Goal: Task Accomplishment & Management: Manage account settings

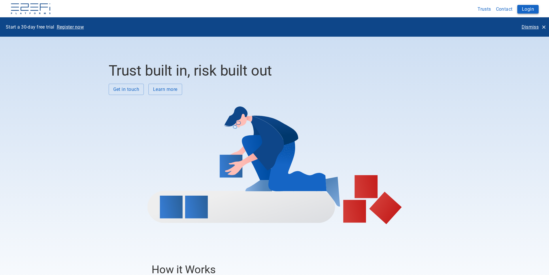
click at [533, 10] on button "Login" at bounding box center [527, 9] width 21 height 9
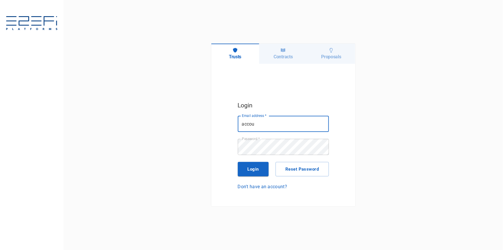
type input "[EMAIL_ADDRESS][DOMAIN_NAME]"
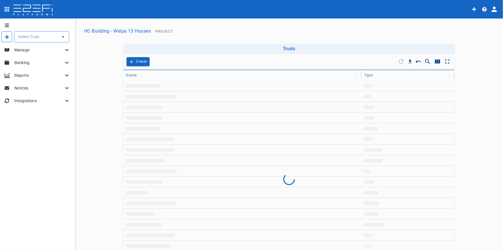
type input "HC Building - Weipa 13 Houses"
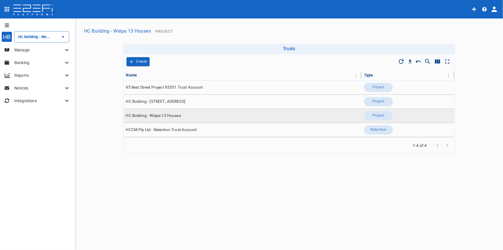
click at [159, 116] on span "HC Building - Weipa 13 Houses" at bounding box center [153, 115] width 55 height 5
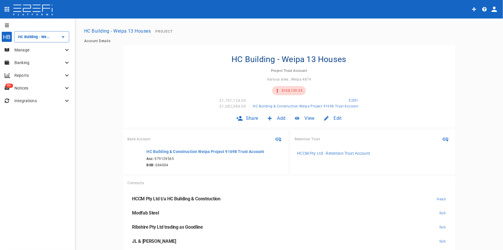
click at [42, 50] on p "Manage" at bounding box center [38, 50] width 49 height 6
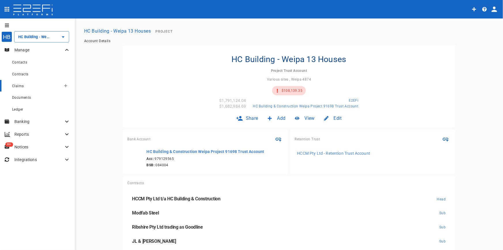
click at [16, 85] on span "Claims" at bounding box center [18, 86] width 12 height 4
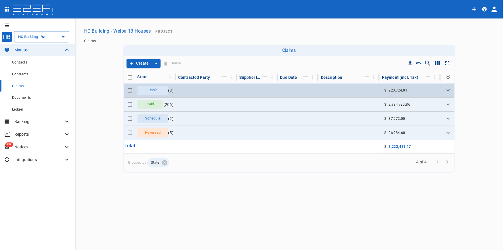
click at [146, 88] on span "Liable" at bounding box center [152, 89] width 17 height 5
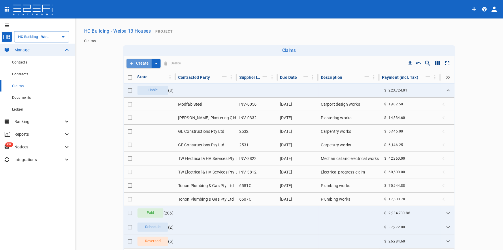
click at [143, 60] on button "Create" at bounding box center [139, 63] width 25 height 9
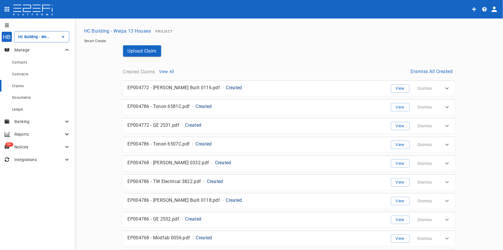
click at [23, 84] on span "Claims" at bounding box center [18, 86] width 12 height 4
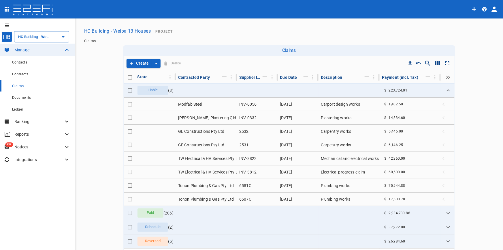
click at [31, 118] on p "Banking" at bounding box center [38, 121] width 49 height 6
click at [18, 169] on span "Reconcile" at bounding box center [20, 169] width 16 height 4
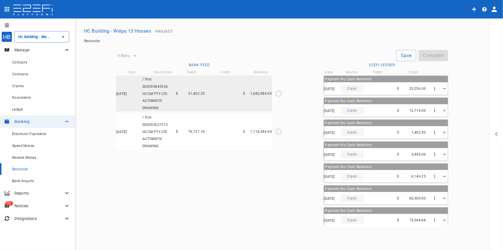
type input "[DATE]"
click at [207, 141] on div "[DATE] / Pmt 000295627213 HCCM PTY LTD AUTOMATIC DRAWING $ 76,737.10 $ 1,714,38…" at bounding box center [194, 132] width 156 height 36
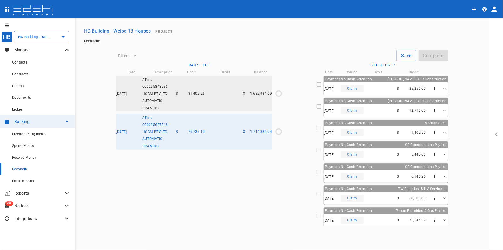
click at [358, 192] on div "[DATE] Claim $ 60,500.00" at bounding box center [386, 198] width 124 height 13
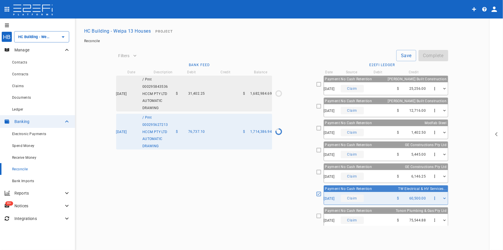
type input "[DATE]"
type input "1,714,386.94"
click at [374, 133] on div "[DATE] Claim $ 1,402.50" at bounding box center [386, 132] width 124 height 13
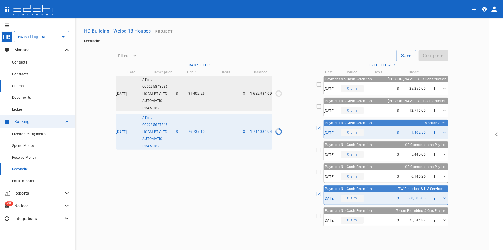
click at [18, 86] on span "Claims" at bounding box center [18, 86] width 12 height 4
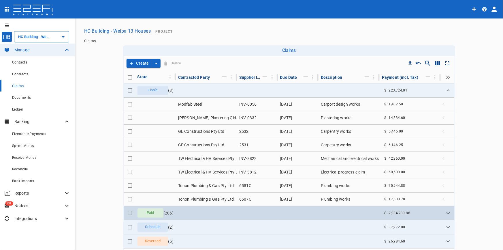
scroll to position [50, 0]
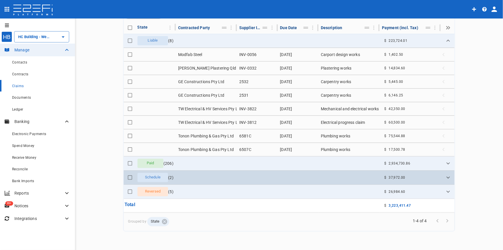
click at [148, 177] on span "Schedule" at bounding box center [153, 176] width 22 height 5
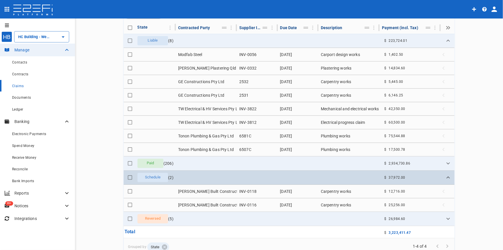
click at [148, 177] on span "Schedule" at bounding box center [153, 176] width 22 height 5
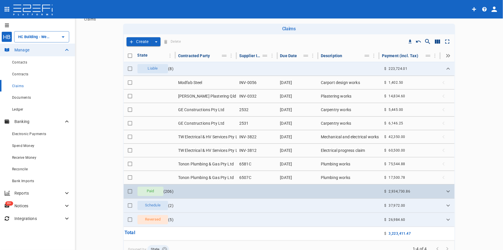
scroll to position [0, 0]
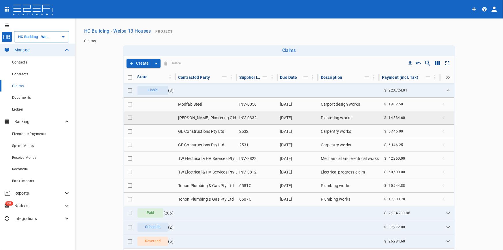
click at [188, 117] on td "[PERSON_NAME] Plastering Qld Pty Ltd" at bounding box center [206, 117] width 61 height 13
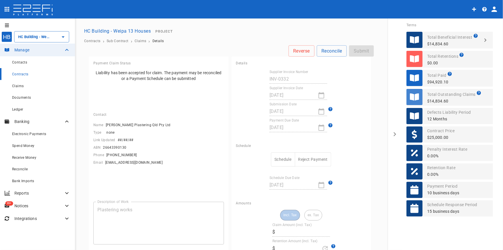
type input "14,834.6"
type input "0"
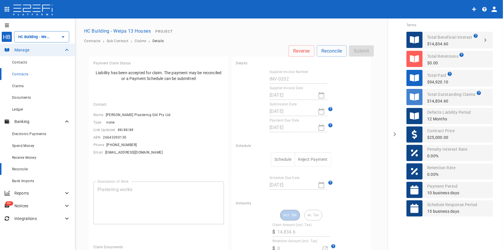
click at [23, 166] on div "Reconcile" at bounding box center [41, 168] width 58 height 7
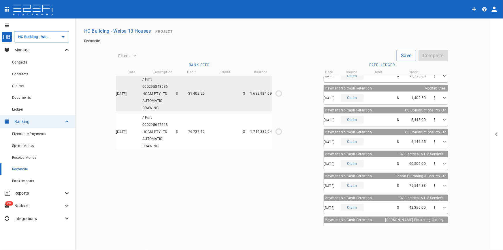
scroll to position [70, 0]
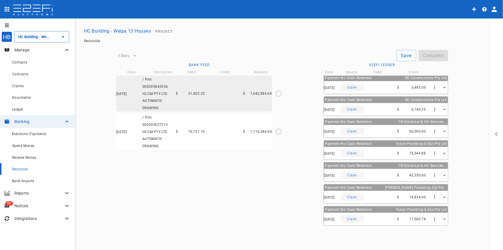
click at [193, 132] on span "76,737.10" at bounding box center [196, 131] width 17 height 4
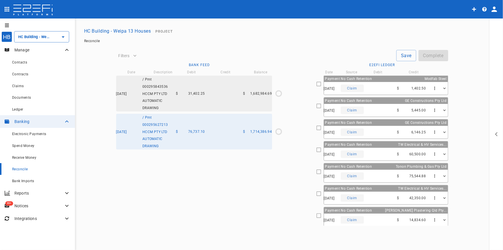
scroll to position [44, 0]
click at [375, 153] on div "[DATE] Claim $ 60,500.00" at bounding box center [386, 154] width 124 height 13
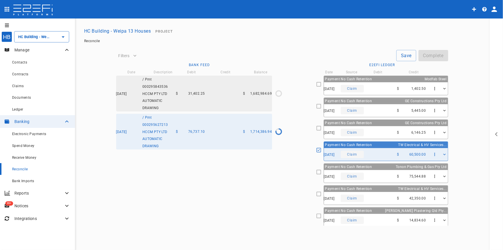
type input "[DATE]"
type input "1,714,386.94"
click at [375, 88] on div "[DATE] Claim $ 1,402.50" at bounding box center [386, 88] width 124 height 13
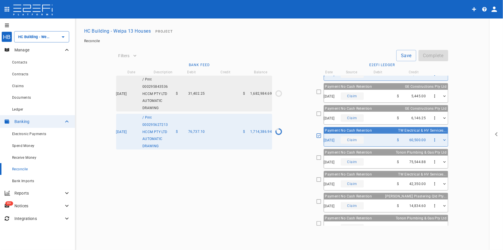
scroll to position [66, 0]
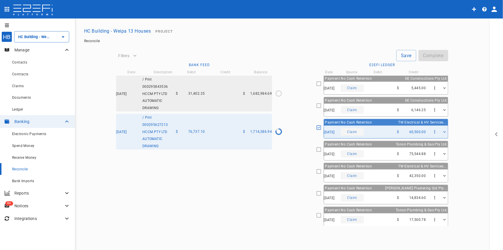
click at [369, 199] on div "[DATE] Claim $ 14,834.60" at bounding box center [386, 197] width 124 height 13
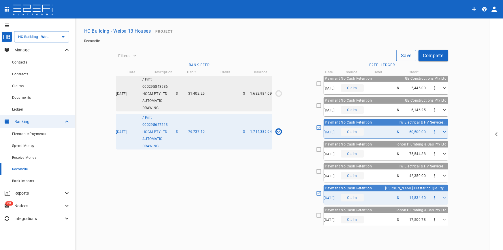
click at [401, 53] on button "Save" at bounding box center [406, 55] width 20 height 11
click at [355, 106] on div "Claim" at bounding box center [352, 109] width 23 height 7
click at [218, 95] on div "[DATE] / Pmt 000295843536 HCCM PTY LTD AUTOMATIC DRAWING $ 31,402.25 $ 1,682,98…" at bounding box center [194, 94] width 156 height 36
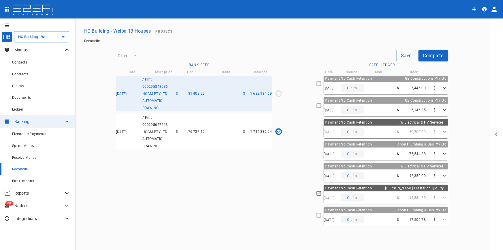
click at [372, 111] on div "[DATE] Claim $ 6,146.25" at bounding box center [386, 109] width 124 height 13
type input "[DATE]"
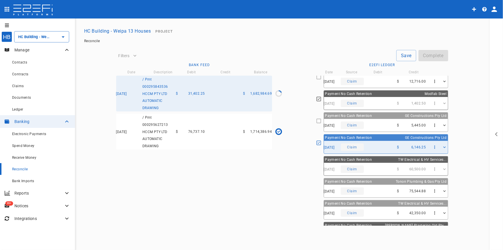
scroll to position [0, 0]
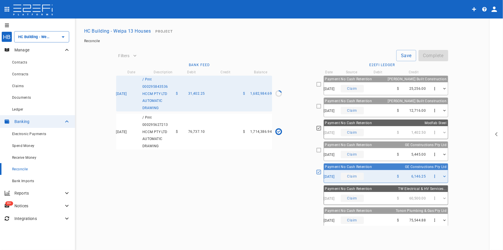
click at [386, 86] on div "[DATE] Claim $ 25,256.00" at bounding box center [386, 88] width 124 height 13
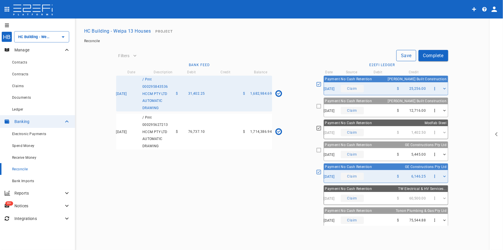
click at [410, 52] on button "Save" at bounding box center [406, 55] width 20 height 11
click at [432, 56] on button "Complete" at bounding box center [433, 55] width 30 height 11
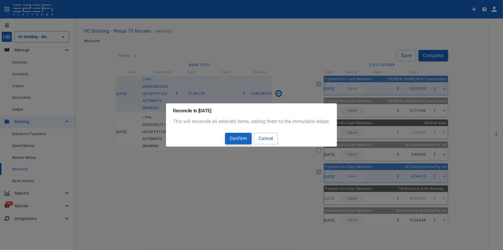
click at [239, 139] on button "Confirm" at bounding box center [238, 138] width 27 height 11
type input "1,791,124.04"
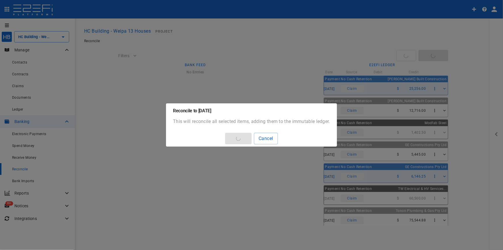
type input "[DATE]"
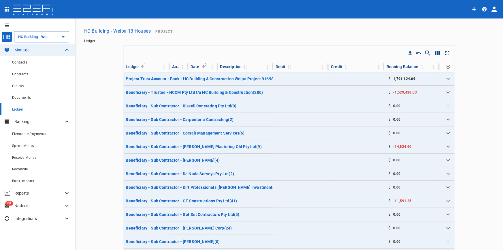
type input "HC Building - Weipa 13 Houses"
click at [23, 50] on p "Manage" at bounding box center [38, 50] width 49 height 6
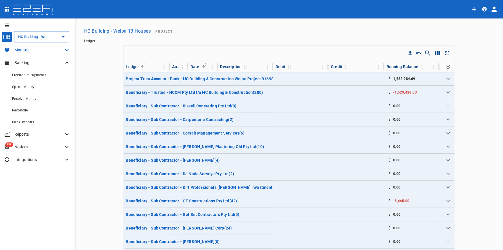
click at [23, 50] on p "Manage" at bounding box center [38, 50] width 49 height 6
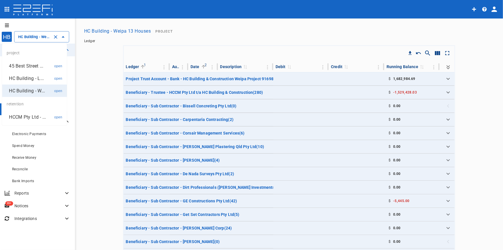
click at [35, 36] on input "HC Building - Weipa 13 Houses" at bounding box center [34, 37] width 34 height 6
click at [23, 89] on p "HC Building - W..." at bounding box center [27, 90] width 36 height 7
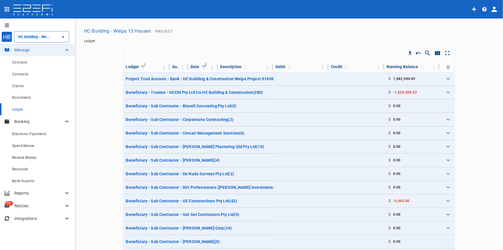
click at [100, 34] on button "HC Building - Weipa 13 Houses" at bounding box center [117, 30] width 71 height 11
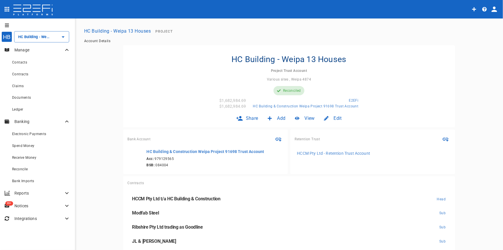
click at [24, 204] on p "Notices" at bounding box center [38, 206] width 49 height 6
click at [29, 192] on p "Reports" at bounding box center [38, 193] width 49 height 6
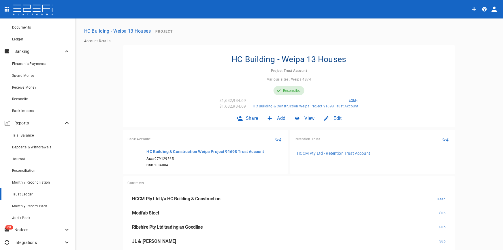
scroll to position [71, 0]
click at [26, 203] on span "Monthly Record Pack" at bounding box center [29, 205] width 35 height 4
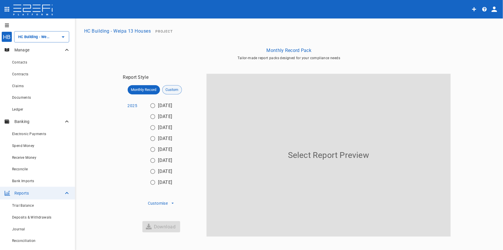
click at [177, 89] on span "Custom" at bounding box center [172, 90] width 19 height 6
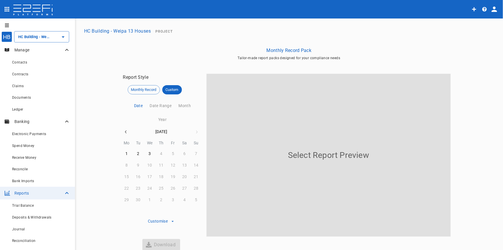
click at [124, 131] on icon "button" at bounding box center [126, 131] width 5 height 5
click at [124, 132] on icon "button" at bounding box center [126, 131] width 5 height 5
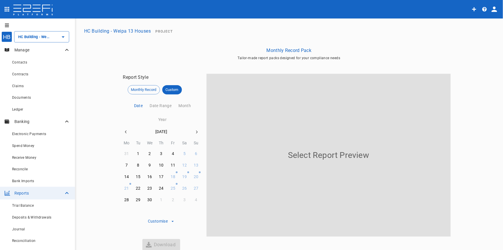
click at [124, 132] on icon "button" at bounding box center [126, 131] width 5 height 5
click at [125, 132] on icon "button" at bounding box center [125, 131] width 1 height 3
click at [124, 132] on icon "button" at bounding box center [126, 131] width 5 height 5
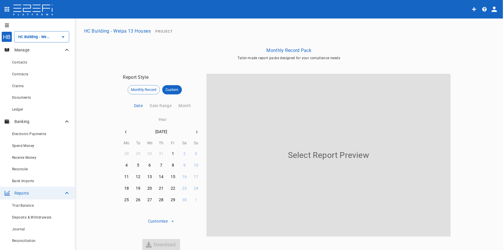
click at [124, 133] on icon "button" at bounding box center [126, 131] width 5 height 5
click at [124, 176] on div "14" at bounding box center [126, 177] width 5 height 6
click at [161, 200] on div "31" at bounding box center [161, 200] width 5 height 6
click at [125, 176] on div "14" at bounding box center [126, 177] width 5 height 6
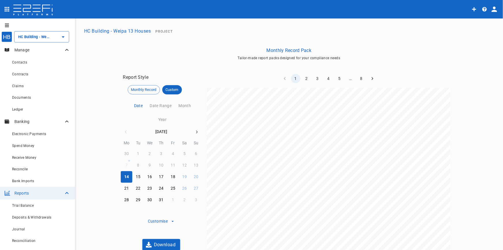
click at [165, 222] on button "Customise" at bounding box center [161, 221] width 30 height 8
click at [161, 105] on button "Date Range" at bounding box center [159, 106] width 29 height 14
click at [159, 200] on div "31" at bounding box center [161, 200] width 5 height 6
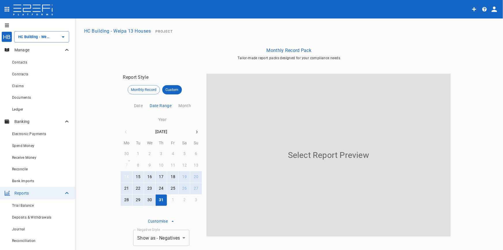
click at [124, 176] on div "14" at bounding box center [126, 177] width 5 height 6
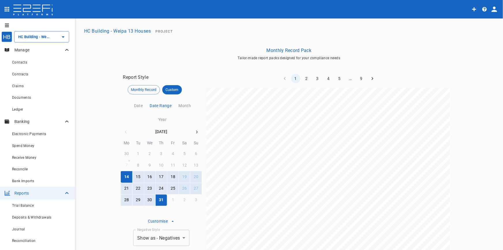
click at [161, 201] on button "31" at bounding box center [161, 199] width 11 height 11
click at [125, 176] on div "14" at bounding box center [126, 177] width 5 height 6
click at [335, 78] on button "5" at bounding box center [339, 78] width 9 height 9
click at [293, 78] on button "1" at bounding box center [295, 78] width 9 height 9
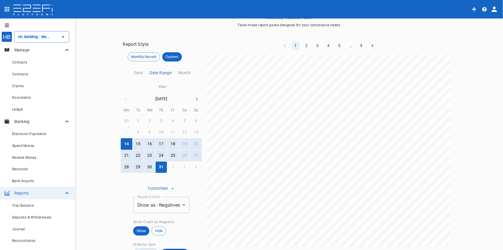
scroll to position [78, 0]
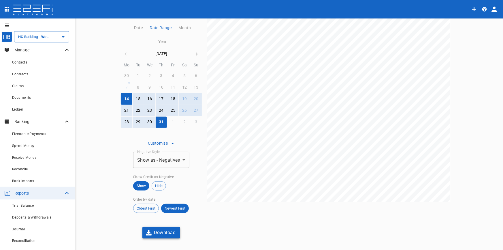
click at [159, 232] on button "Download" at bounding box center [161, 232] width 38 height 11
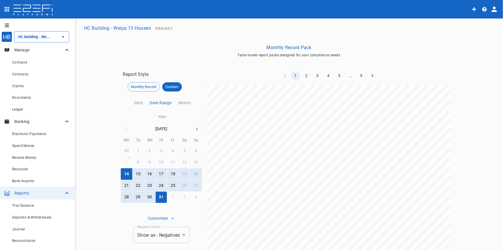
scroll to position [0, 0]
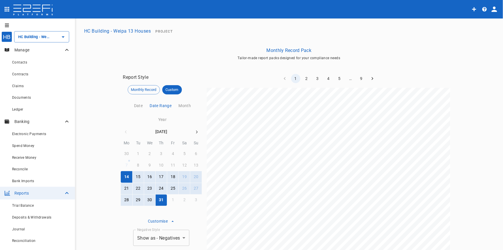
click at [178, 106] on button "Month" at bounding box center [183, 106] width 19 height 14
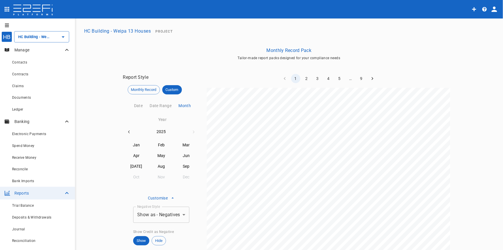
click at [127, 131] on icon "button" at bounding box center [129, 131] width 5 height 5
click at [159, 178] on button "Nov" at bounding box center [161, 177] width 25 height 10
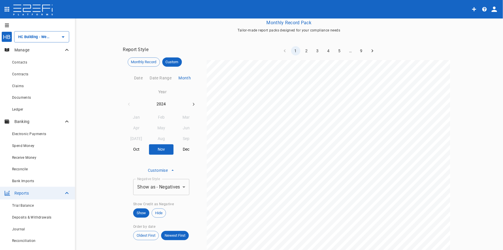
scroll to position [55, 0]
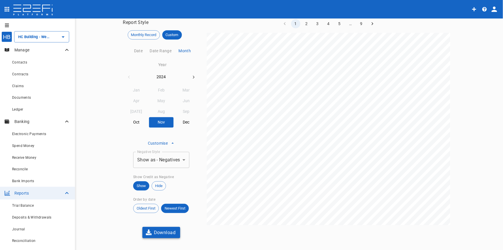
click at [154, 233] on button "Download" at bounding box center [161, 232] width 38 height 11
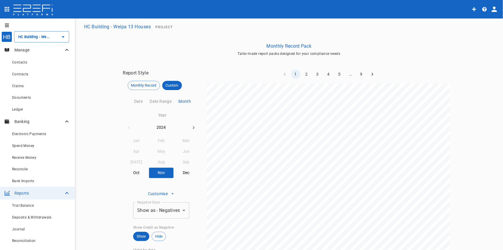
scroll to position [0, 0]
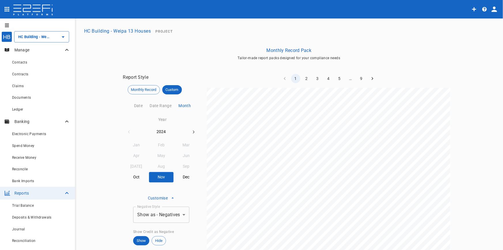
click at [184, 176] on button "Dec" at bounding box center [186, 177] width 25 height 10
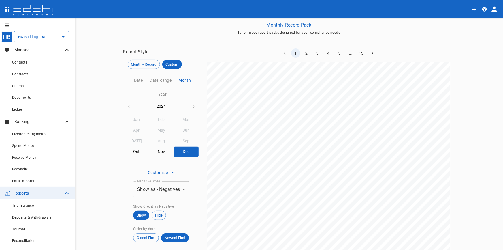
scroll to position [55, 0]
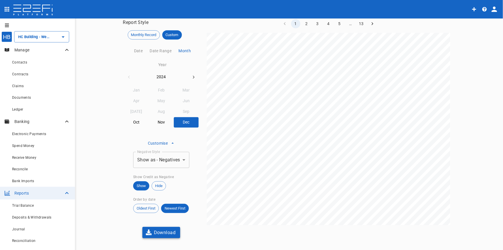
click at [166, 232] on button "Download" at bounding box center [161, 232] width 38 height 11
click at [193, 77] on icon "button" at bounding box center [193, 77] width 5 height 5
click at [132, 92] on button "Jan" at bounding box center [136, 90] width 25 height 10
click at [162, 233] on button "Download" at bounding box center [161, 232] width 38 height 11
click at [159, 90] on button "Feb" at bounding box center [161, 90] width 25 height 10
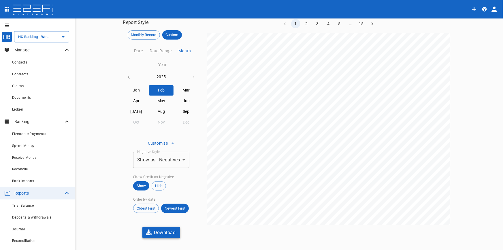
click at [168, 233] on button "Download" at bounding box center [161, 232] width 38 height 11
click at [185, 90] on button "Mar" at bounding box center [186, 90] width 25 height 10
click at [161, 233] on button "Download" at bounding box center [161, 232] width 38 height 11
click at [132, 100] on button "Apr" at bounding box center [136, 101] width 25 height 10
click at [165, 234] on button "Download" at bounding box center [161, 232] width 38 height 11
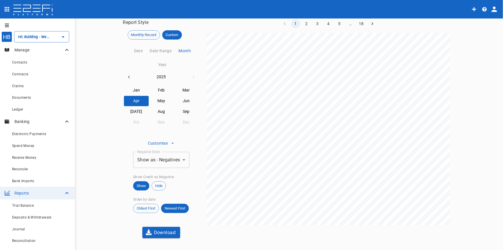
click at [159, 102] on button "May" at bounding box center [161, 101] width 25 height 10
click at [162, 233] on button "Download" at bounding box center [161, 232] width 38 height 11
click at [184, 100] on button "Jun" at bounding box center [186, 101] width 25 height 10
click at [164, 230] on button "Download" at bounding box center [161, 232] width 38 height 11
click at [134, 111] on button "[DATE]" at bounding box center [136, 111] width 25 height 10
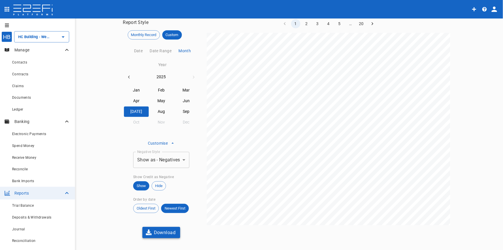
click at [159, 233] on button "Download" at bounding box center [161, 232] width 38 height 11
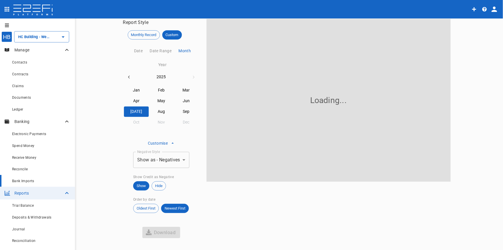
click at [37, 182] on div "Bank Imports" at bounding box center [41, 180] width 58 height 7
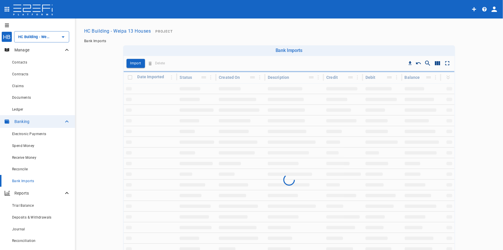
type input "HC Building - Weipa 13 Houses"
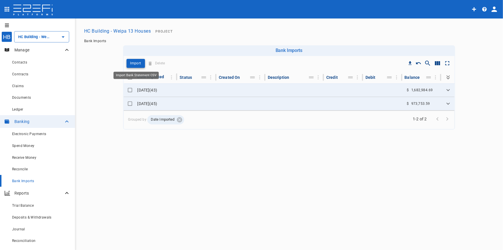
click at [138, 61] on p "Import" at bounding box center [135, 63] width 11 height 7
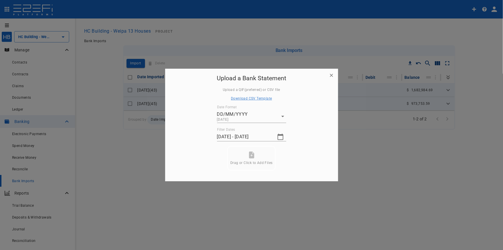
click at [243, 120] on body "HB HC Building - Weipa 13 Houses ​ Manage Contacts Contracts Claims Documents L…" at bounding box center [251, 125] width 503 height 250
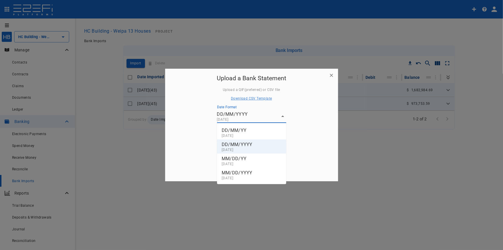
click at [244, 115] on div at bounding box center [251, 125] width 503 height 250
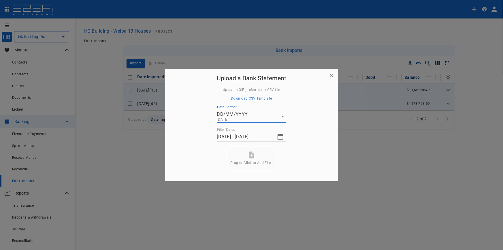
click at [278, 134] on icon "button" at bounding box center [280, 136] width 7 height 7
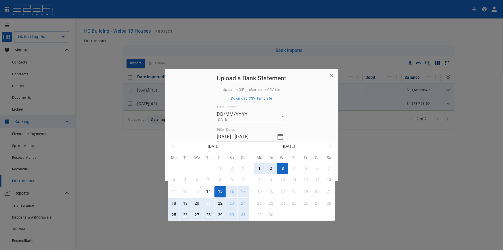
click at [209, 204] on div "21" at bounding box center [208, 203] width 5 height 6
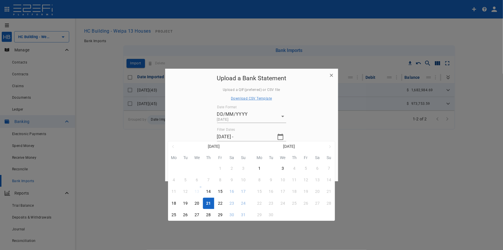
click at [274, 167] on button "2" at bounding box center [270, 168] width 11 height 11
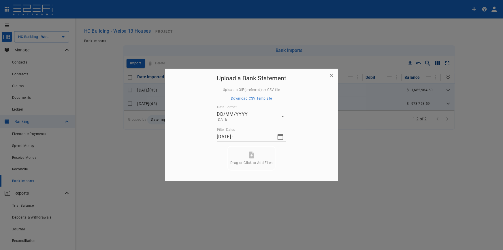
type input "[DATE] - [DATE]"
click at [250, 156] on icon at bounding box center [251, 154] width 5 height 7
click at [253, 169] on button "Submit" at bounding box center [251, 164] width 43 height 11
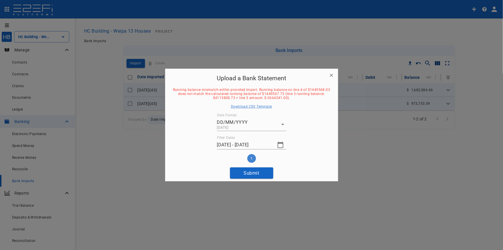
click at [330, 78] on icon "button" at bounding box center [332, 75] width 6 height 6
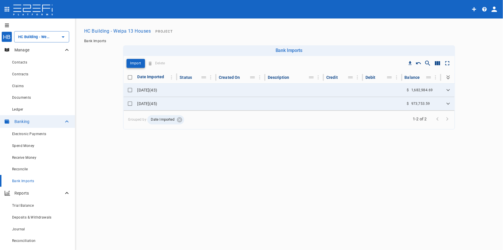
click at [129, 63] on button "Import" at bounding box center [136, 63] width 18 height 9
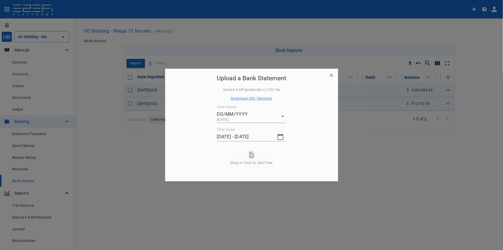
click at [251, 156] on icon at bounding box center [251, 154] width 5 height 7
click at [253, 166] on button "Submit" at bounding box center [251, 164] width 43 height 11
type input "[DATE] - [DATE]"
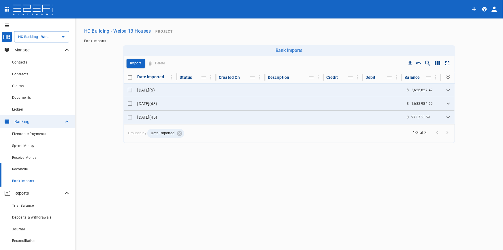
click at [26, 167] on span "Reconcile" at bounding box center [20, 169] width 16 height 4
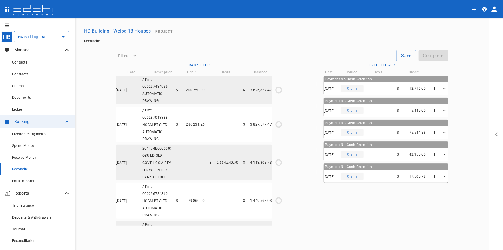
type input "[DATE]"
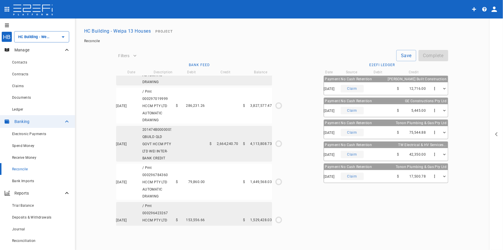
scroll to position [39, 0]
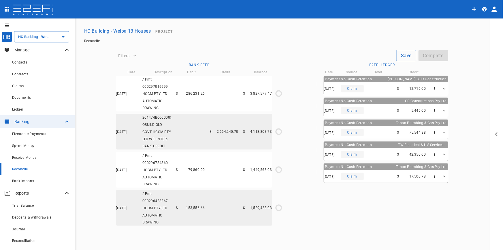
click at [213, 213] on div "[DATE] / Pmt 000296423267 HCCM PTY LTD AUTOMATIC DRAWING $ 153,556.66 $ 1,529,4…" at bounding box center [194, 208] width 156 height 36
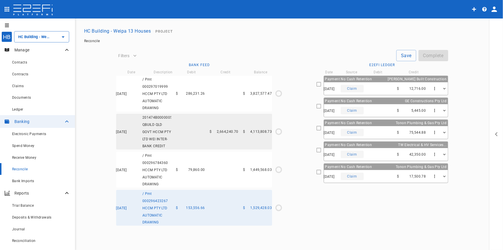
click at [365, 152] on div "[DATE] Claim $ 42,350.00" at bounding box center [386, 154] width 124 height 13
type input "[DATE]"
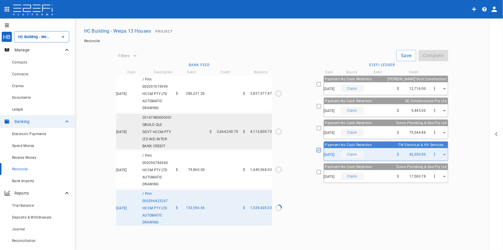
click at [377, 125] on div "Payment No Cash Retention Tonon Plumbing & Gas Pty Ltd" at bounding box center [386, 123] width 124 height 6
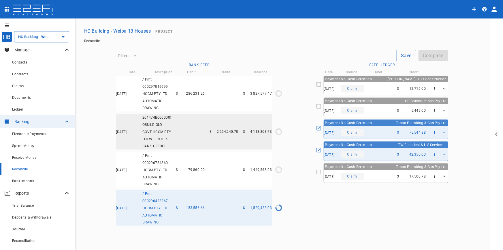
click at [381, 172] on div "[DATE] Claim $ 17,500.78" at bounding box center [386, 176] width 124 height 13
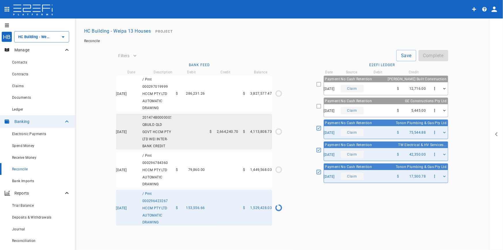
click at [389, 84] on div "[DATE] Claim $ 12,716.00" at bounding box center [386, 88] width 124 height 13
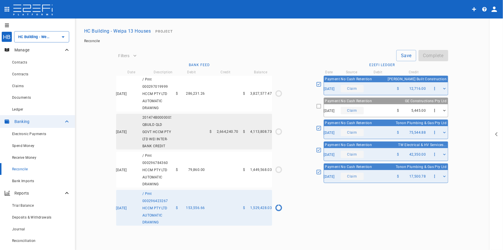
click at [388, 107] on div "[DATE] Claim $ 5,445.00" at bounding box center [386, 110] width 124 height 13
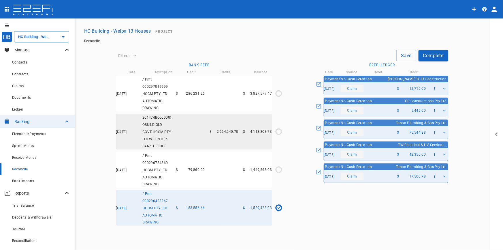
scroll to position [35, 0]
click at [402, 56] on button "Save" at bounding box center [406, 55] width 20 height 11
click at [432, 55] on button "Complete" at bounding box center [433, 55] width 30 height 11
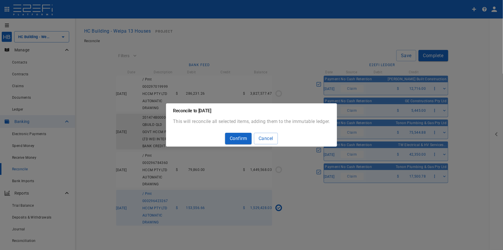
click at [248, 139] on button "Confirm" at bounding box center [238, 138] width 27 height 11
type input "1,682,984.69"
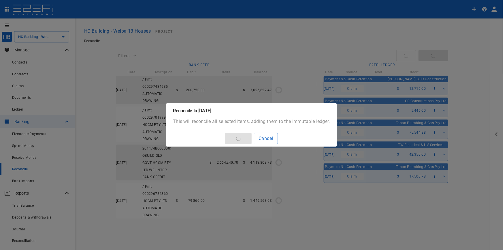
scroll to position [0, 0]
type input "[DATE]"
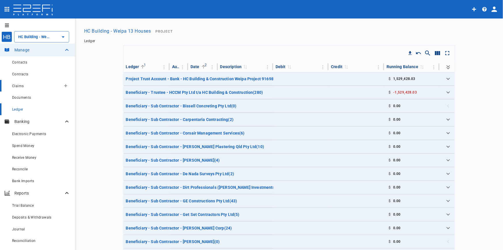
click at [19, 88] on span "Claims" at bounding box center [18, 86] width 12 height 4
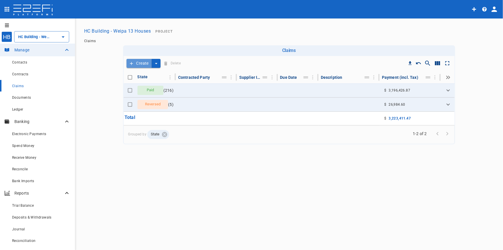
click at [138, 64] on button "Create" at bounding box center [139, 63] width 25 height 9
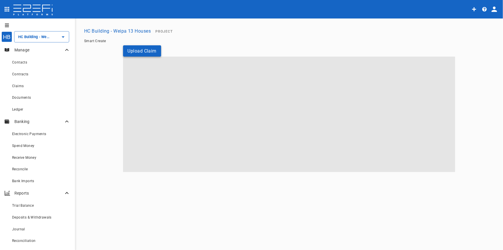
click at [139, 51] on button "Upload Claim" at bounding box center [142, 50] width 38 height 11
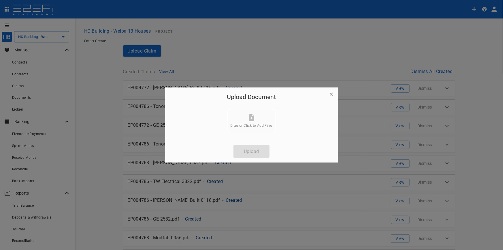
click at [426, 72] on div at bounding box center [251, 125] width 503 height 250
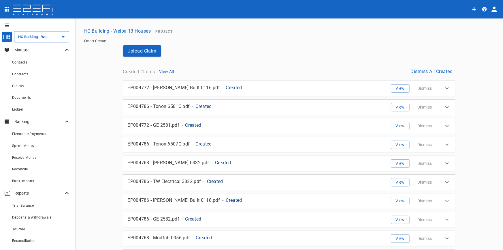
click at [422, 71] on button "Dismiss All Created" at bounding box center [431, 71] width 47 height 11
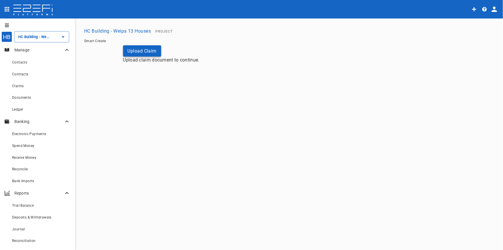
click at [140, 48] on button "Upload Claim" at bounding box center [142, 50] width 38 height 11
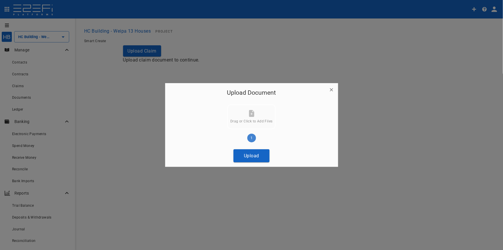
click at [249, 156] on button "Upload" at bounding box center [251, 155] width 36 height 13
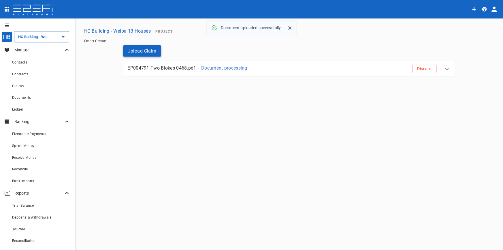
click at [150, 54] on button "Upload Claim" at bounding box center [142, 50] width 38 height 11
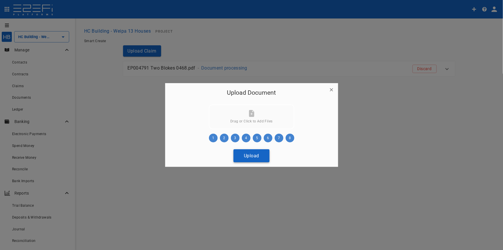
click at [258, 150] on button "Upload" at bounding box center [251, 155] width 36 height 13
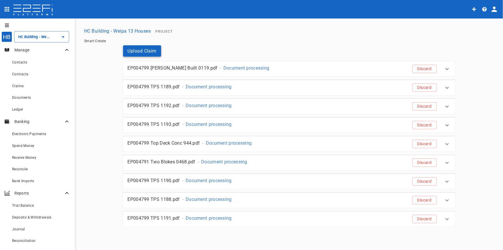
click at [142, 52] on button "Upload Claim" at bounding box center [142, 50] width 38 height 11
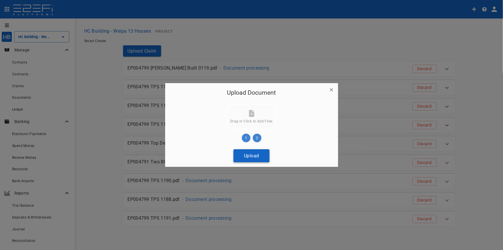
click at [255, 156] on button "Upload" at bounding box center [251, 155] width 36 height 13
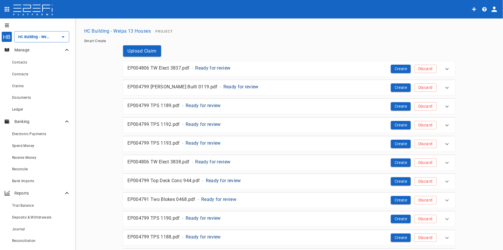
click at [200, 69] on p "Ready for review" at bounding box center [212, 68] width 35 height 7
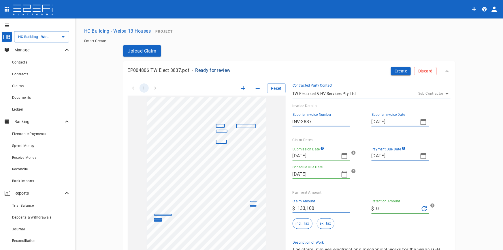
click at [341, 157] on icon "button" at bounding box center [344, 155] width 7 height 7
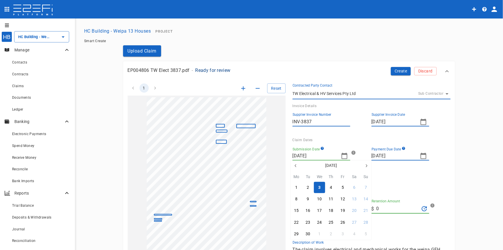
click at [296, 166] on icon "button" at bounding box center [295, 165] width 1 height 3
click at [332, 223] on div "21" at bounding box center [331, 222] width 5 height 6
type input "[DATE]"
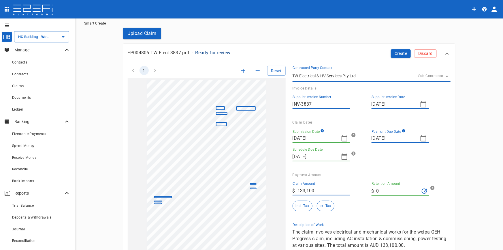
scroll to position [52, 0]
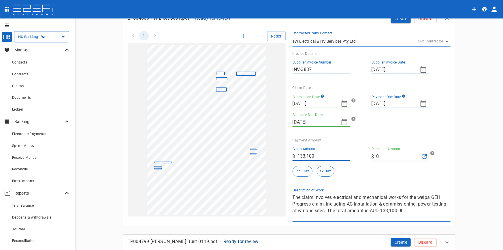
click at [420, 103] on icon "button" at bounding box center [423, 103] width 7 height 7
click at [372, 114] on button "button" at bounding box center [374, 113] width 10 height 10
click at [446, 112] on icon "button" at bounding box center [445, 113] width 5 height 5
click at [335, 203] on div at bounding box center [251, 125] width 503 height 250
click at [411, 213] on textarea "The claim involves electrical and mechanical works for the weipa GEH Progress c…" at bounding box center [372, 207] width 158 height 27
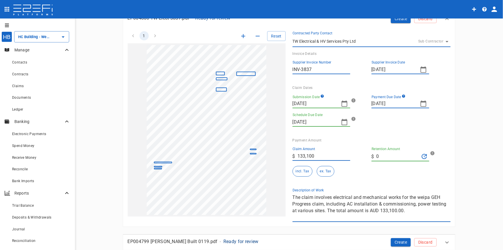
drag, startPoint x: 410, startPoint y: 212, endPoint x: 280, endPoint y: 195, distance: 131.7
click at [280, 195] on div "1 Reset SupplierInvoiceNumber: INV-3837 ClaimAmount: 133100.00 GSTAmount: 12100…" at bounding box center [286, 122] width 330 height 197
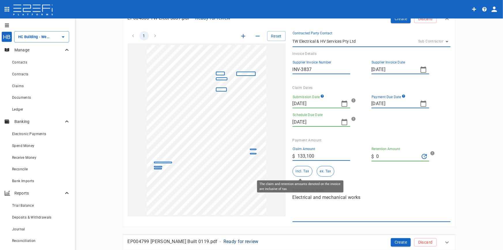
type textarea "Electrical and mechanical works"
click at [302, 168] on button "incl. Tax" at bounding box center [303, 171] width 20 height 11
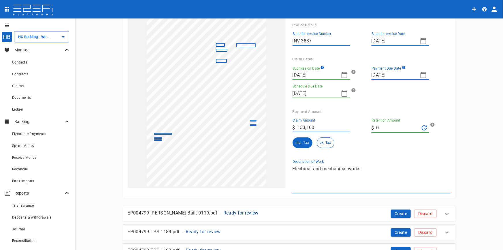
scroll to position [0, 0]
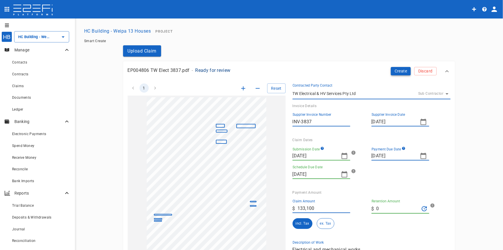
click at [404, 73] on button "Create" at bounding box center [401, 71] width 20 height 8
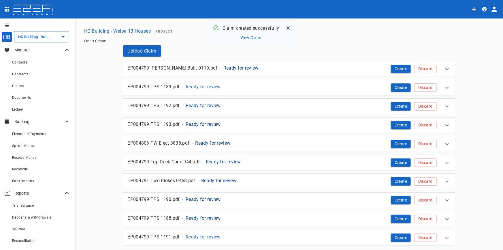
click at [223, 66] on p "Ready for review" at bounding box center [240, 68] width 35 height 7
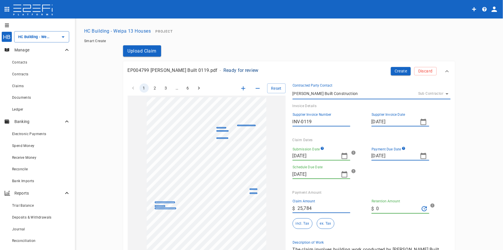
click at [343, 157] on icon "button" at bounding box center [344, 155] width 7 height 7
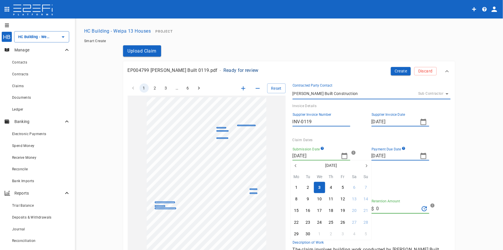
click at [298, 165] on button "button" at bounding box center [296, 165] width 10 height 10
click at [296, 234] on div "25" at bounding box center [296, 234] width 5 height 6
type input "[DATE]"
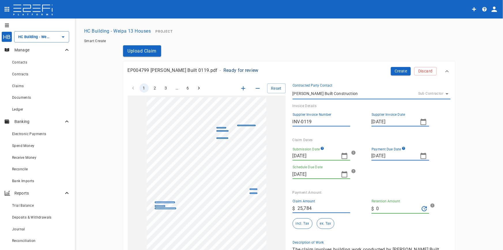
click at [421, 154] on icon "button" at bounding box center [423, 155] width 7 height 7
click at [369, 164] on button "button" at bounding box center [374, 165] width 10 height 10
click at [447, 167] on icon "button" at bounding box center [445, 165] width 5 height 5
click at [377, 197] on button "8" at bounding box center [375, 198] width 11 height 11
type input "[DATE]"
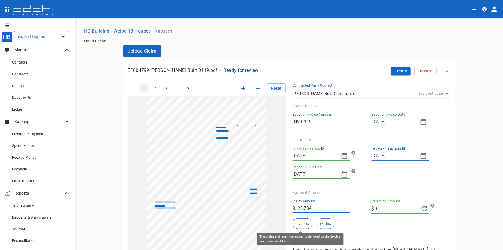
click at [303, 225] on button "incl. Tax" at bounding box center [303, 223] width 20 height 11
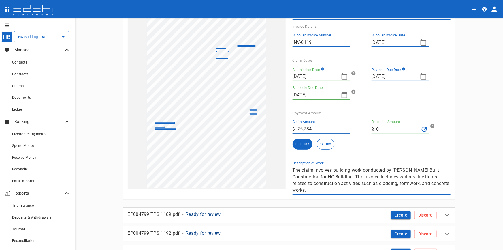
scroll to position [78, 0]
drag, startPoint x: 444, startPoint y: 185, endPoint x: 282, endPoint y: 167, distance: 162.5
click at [282, 167] on div "1 2 3 … 6 Reset SupplierInvoiceNumber: INV-0119 ClaimAmount: 25784.00 GSTAmount…" at bounding box center [286, 96] width 330 height 197
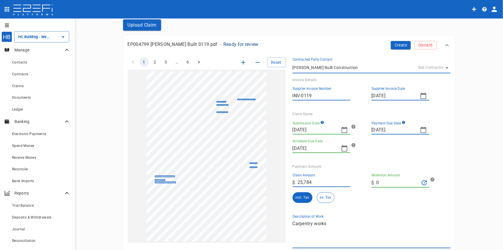
scroll to position [0, 0]
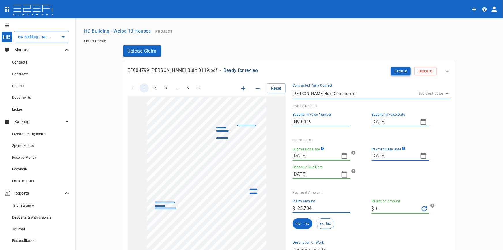
type textarea "Carpentry works"
click at [404, 71] on button "Create" at bounding box center [401, 71] width 20 height 8
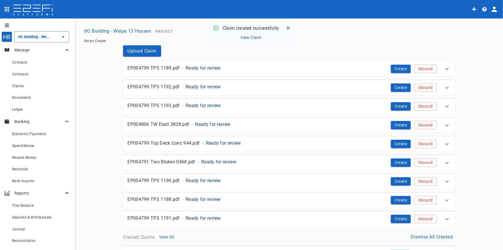
click at [253, 36] on button "View Claim" at bounding box center [251, 38] width 24 height 8
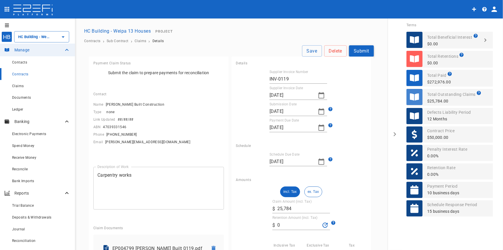
click at [359, 52] on button "Submit" at bounding box center [361, 50] width 25 height 11
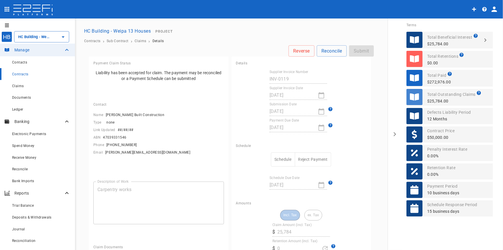
click at [284, 159] on button "Schedule" at bounding box center [283, 159] width 24 height 14
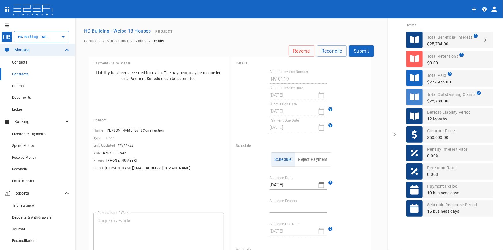
click at [320, 182] on icon "button" at bounding box center [321, 185] width 6 height 6
click at [273, 170] on icon "button" at bounding box center [271, 171] width 5 height 5
click at [271, 239] on div "25" at bounding box center [272, 239] width 5 height 6
type input "[DATE]"
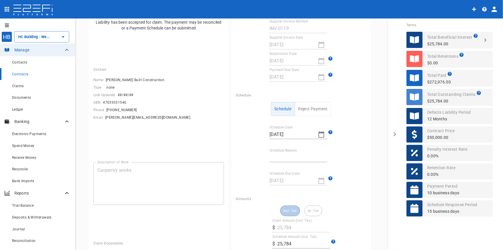
scroll to position [52, 0]
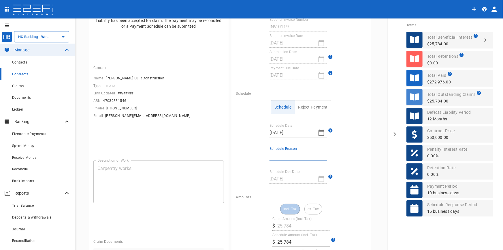
click at [300, 157] on input "Schedule Reason" at bounding box center [298, 155] width 58 height 9
type input "Invoice contained other jobs"
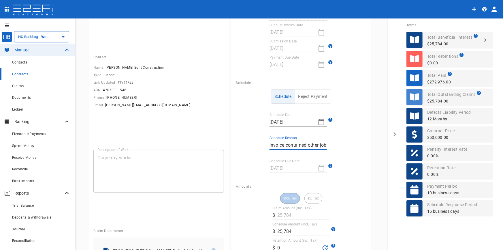
scroll to position [78, 0]
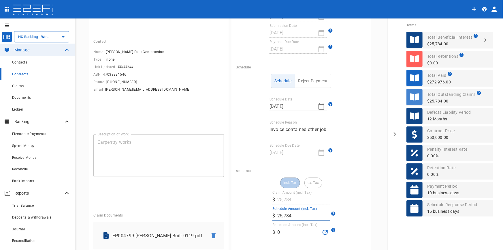
drag, startPoint x: 293, startPoint y: 215, endPoint x: 261, endPoint y: 212, distance: 32.2
click at [261, 212] on div "incl. Tax ex. Tax Claim Amount (incl. Tax) ​ $ 25,784 Schedule Amount (incl. Ta…" at bounding box center [301, 241] width 131 height 128
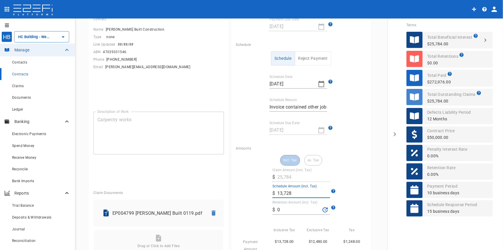
scroll to position [0, 0]
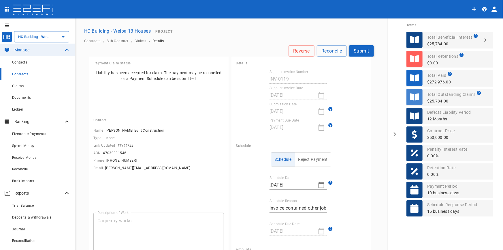
click at [356, 50] on button "Submit" at bounding box center [361, 50] width 25 height 11
type input "13,728"
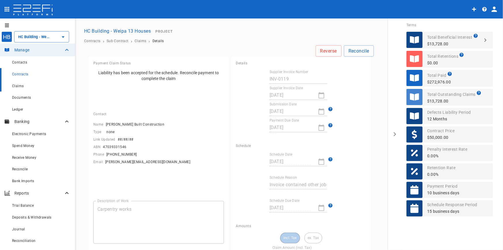
click at [21, 88] on div "Claims" at bounding box center [41, 85] width 58 height 7
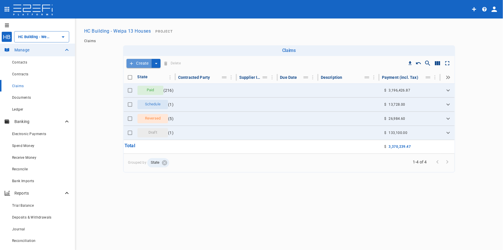
click at [139, 63] on button "Create" at bounding box center [139, 63] width 25 height 9
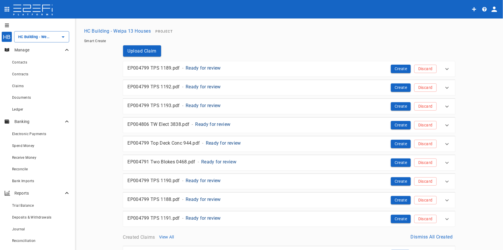
click at [206, 70] on p "Ready for review" at bounding box center [203, 68] width 35 height 7
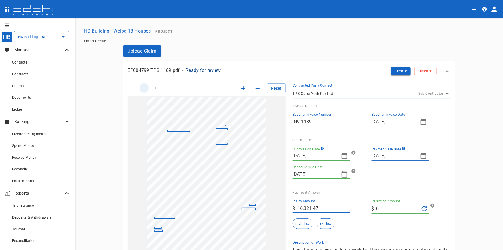
click at [240, 87] on icon "button" at bounding box center [243, 88] width 7 height 7
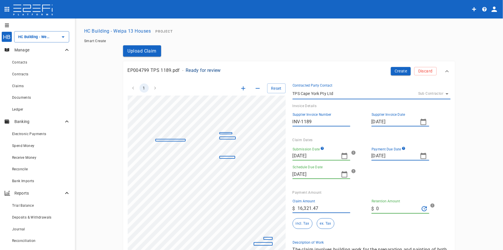
click at [240, 87] on icon "button" at bounding box center [243, 88] width 7 height 7
click at [341, 157] on icon "button" at bounding box center [344, 155] width 7 height 7
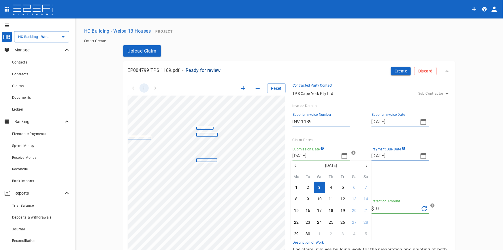
drag, startPoint x: 297, startPoint y: 165, endPoint x: 300, endPoint y: 176, distance: 11.1
click at [296, 165] on icon "button" at bounding box center [295, 165] width 5 height 5
click at [341, 209] on div "15" at bounding box center [342, 210] width 5 height 6
type input "[DATE]"
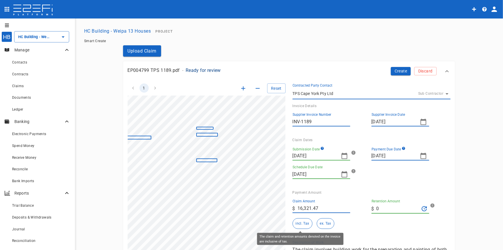
click at [299, 223] on button "incl. Tax" at bounding box center [303, 223] width 20 height 11
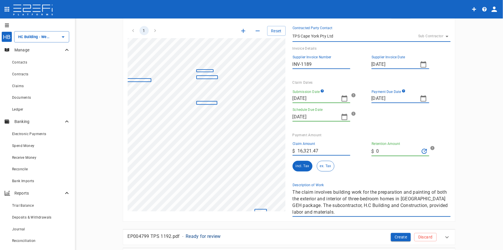
scroll to position [131, 0]
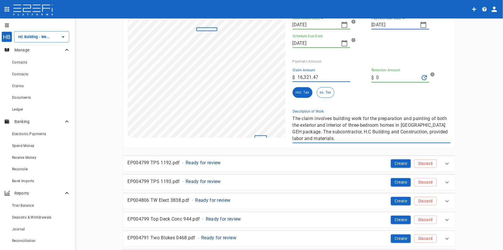
click at [231, 98] on div "1 Reset SupplierInvoiceNumber: INV-1189 ClaimAmount: 16321.47 GSTAmount: 1483.7…" at bounding box center [286, 44] width 330 height 197
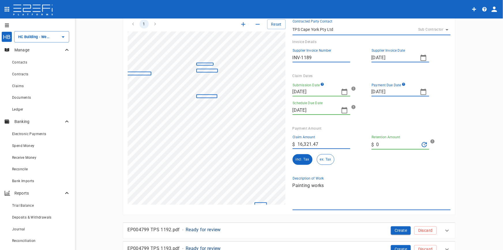
scroll to position [0, 0]
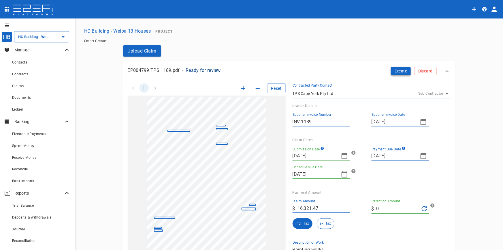
type textarea "Painting works"
click at [401, 74] on button "Create" at bounding box center [401, 71] width 20 height 8
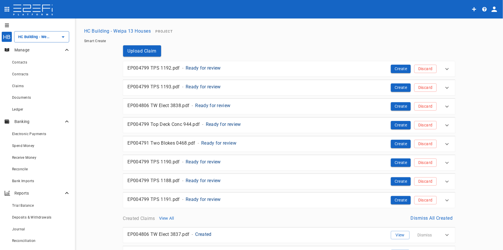
click at [207, 68] on p "Ready for review" at bounding box center [203, 68] width 35 height 7
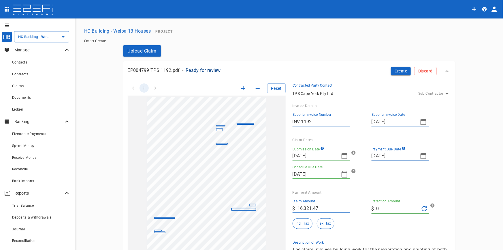
click at [242, 88] on icon "button" at bounding box center [243, 88] width 7 height 7
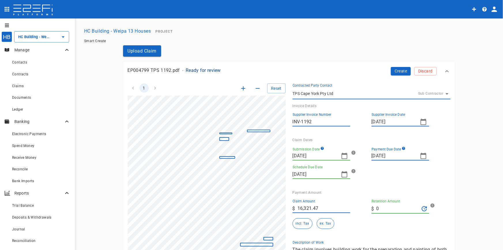
click at [242, 88] on icon "button" at bounding box center [243, 88] width 7 height 7
click at [241, 88] on icon "button" at bounding box center [243, 88] width 7 height 7
click at [240, 89] on icon "button" at bounding box center [243, 88] width 7 height 7
click at [341, 156] on icon "button" at bounding box center [344, 155] width 7 height 7
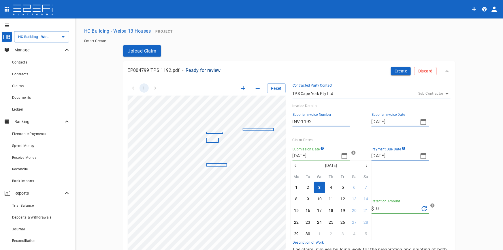
click at [295, 166] on icon "button" at bounding box center [295, 165] width 5 height 5
click at [340, 209] on div "15" at bounding box center [342, 210] width 5 height 6
type input "[DATE]"
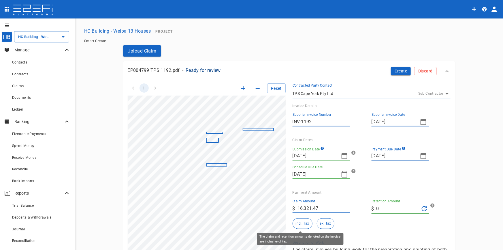
click at [303, 225] on button "incl. Tax" at bounding box center [303, 223] width 20 height 11
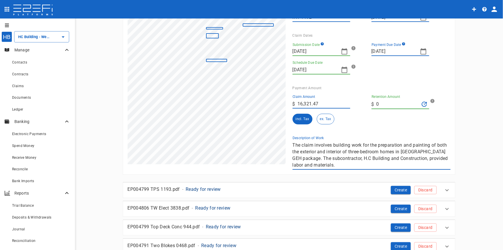
scroll to position [105, 0]
click at [263, 134] on div "1 Reset SupplierInvoiceNumber: INV-1192 ClaimAmount: 16321.47 GSTAmount: 1483.7…" at bounding box center [286, 70] width 330 height 197
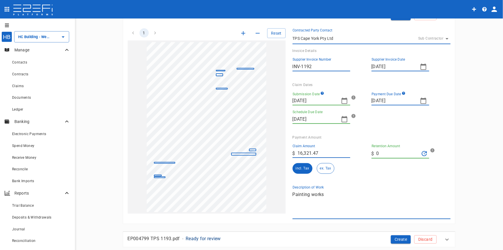
scroll to position [0, 0]
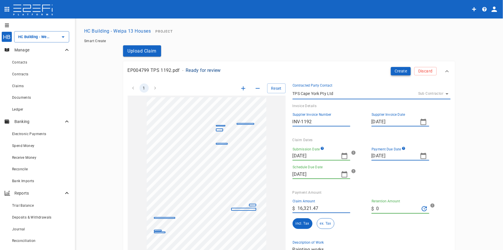
type textarea "Painting works"
click at [401, 73] on button "Create" at bounding box center [401, 71] width 20 height 8
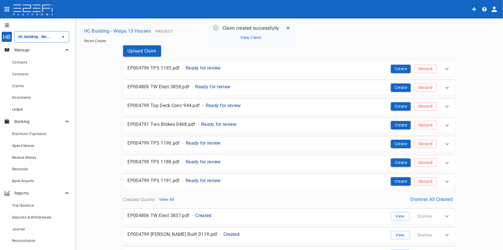
click at [214, 68] on p "Ready for review" at bounding box center [203, 68] width 35 height 7
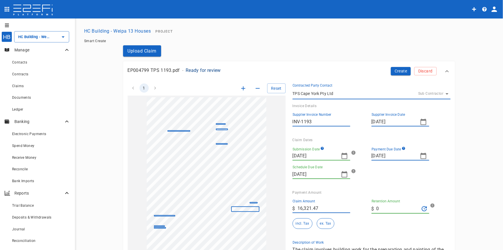
click at [238, 87] on button "button" at bounding box center [243, 88] width 10 height 10
click at [238, 86] on button "button" at bounding box center [243, 88] width 10 height 10
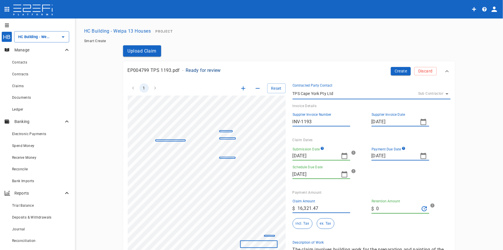
click at [238, 86] on button "button" at bounding box center [243, 88] width 10 height 10
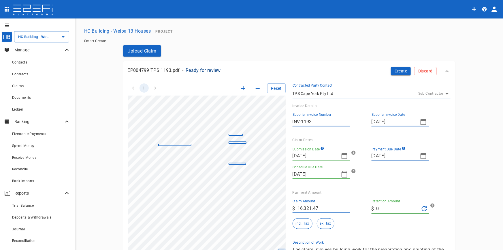
click at [238, 86] on button "button" at bounding box center [243, 88] width 10 height 10
click at [344, 157] on icon "button" at bounding box center [344, 155] width 7 height 7
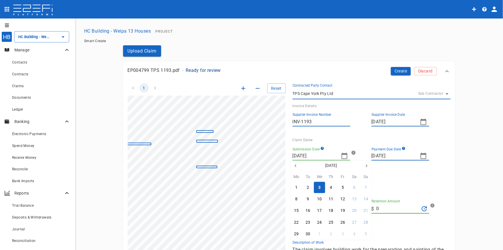
click at [296, 167] on icon "button" at bounding box center [295, 165] width 5 height 5
click at [340, 212] on div "15" at bounding box center [342, 210] width 5 height 6
type input "[DATE]"
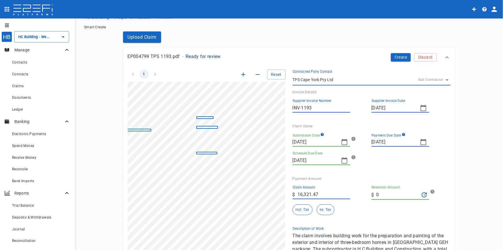
scroll to position [26, 0]
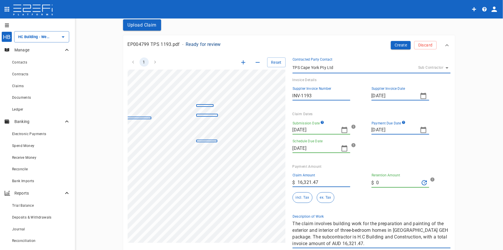
click at [421, 129] on icon "button" at bounding box center [423, 129] width 7 height 7
click at [422, 207] on div "29" at bounding box center [421, 207] width 5 height 6
type input "[DATE]"
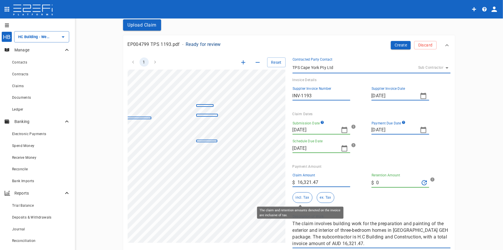
click at [299, 195] on button "incl. Tax" at bounding box center [303, 197] width 20 height 11
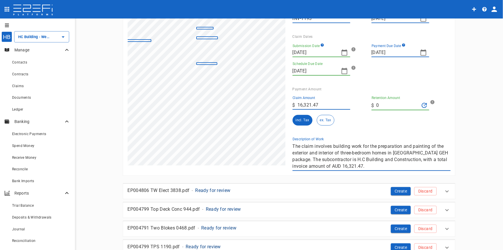
scroll to position [105, 0]
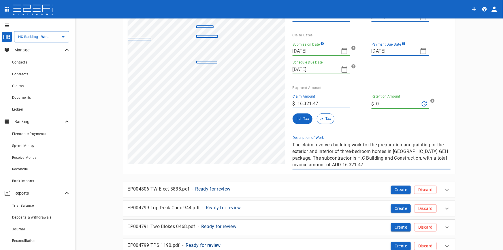
click at [279, 138] on div "1 Reset SupplierInvoiceNumber: INV-1193 ClaimAmount: 16321.47 GSTAmount: 1483.7…" at bounding box center [286, 70] width 330 height 197
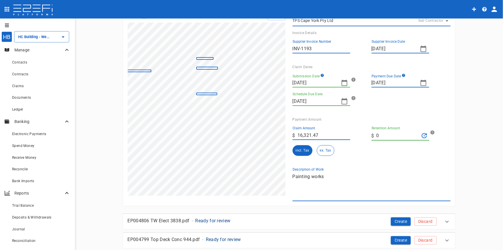
scroll to position [0, 0]
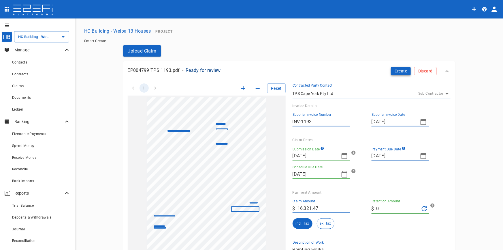
type textarea "Painting works"
click at [398, 69] on button "Create" at bounding box center [401, 71] width 20 height 8
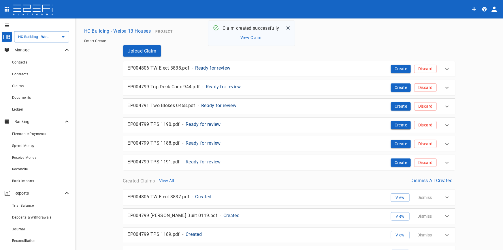
click at [207, 69] on p "Ready for review" at bounding box center [212, 68] width 35 height 7
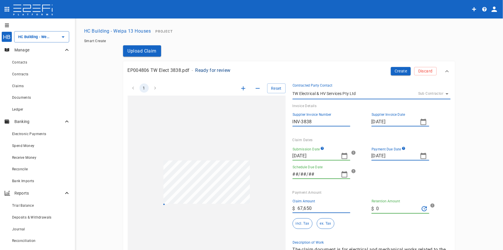
type input "[DATE]"
click at [240, 89] on icon "button" at bounding box center [243, 88] width 7 height 7
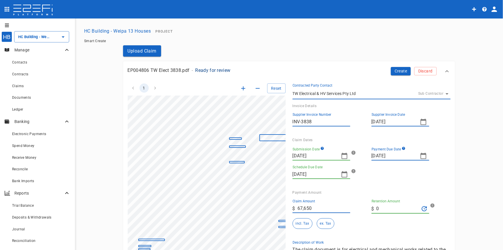
click at [240, 89] on icon "button" at bounding box center [243, 88] width 7 height 7
drag, startPoint x: 238, startPoint y: 89, endPoint x: 233, endPoint y: 94, distance: 7.3
click at [240, 89] on icon "button" at bounding box center [243, 88] width 7 height 7
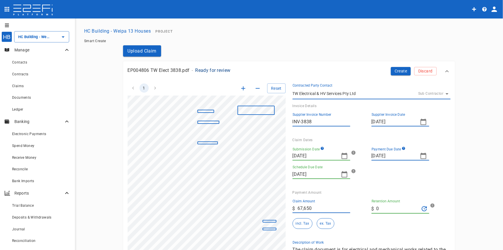
scroll to position [38, 65]
click at [341, 154] on icon "button" at bounding box center [344, 155] width 7 height 7
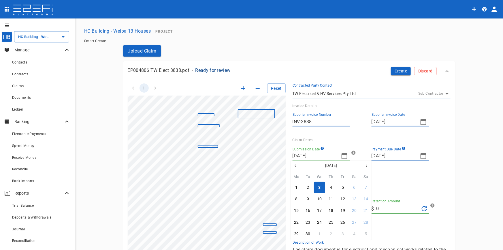
click at [296, 165] on icon "button" at bounding box center [295, 165] width 5 height 5
drag, startPoint x: 331, startPoint y: 221, endPoint x: 333, endPoint y: 217, distance: 4.6
click at [331, 222] on div "21" at bounding box center [331, 222] width 5 height 6
type input "[DATE]"
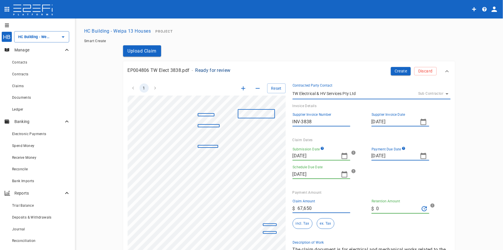
click at [424, 156] on icon "button" at bounding box center [424, 155] width 6 height 6
drag, startPoint x: 374, startPoint y: 169, endPoint x: 372, endPoint y: 164, distance: 5.5
click at [372, 165] on button "button" at bounding box center [374, 165] width 10 height 10
click at [446, 164] on icon "button" at bounding box center [445, 165] width 5 height 5
click at [302, 224] on div at bounding box center [251, 125] width 503 height 250
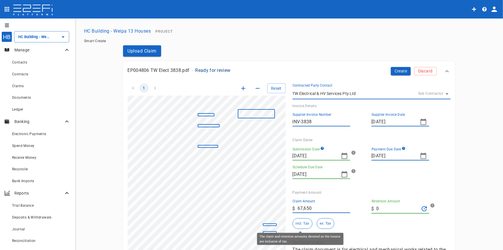
click at [303, 223] on button "incl. Tax" at bounding box center [303, 223] width 20 height 11
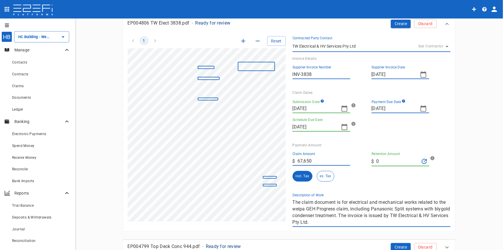
scroll to position [131, 0]
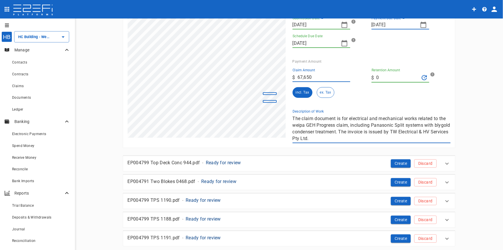
drag, startPoint x: 334, startPoint y: 138, endPoint x: 287, endPoint y: 112, distance: 54.3
click at [288, 112] on div "Description of Work The claim document is for electrical and mechanical works r…" at bounding box center [369, 124] width 163 height 38
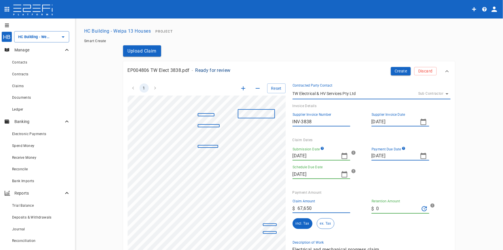
scroll to position [0, 0]
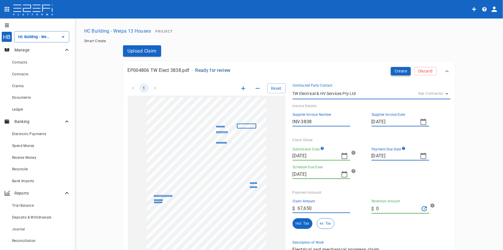
type textarea "Electrical and mechanical progress claim"
click at [395, 72] on button "Create" at bounding box center [401, 71] width 20 height 8
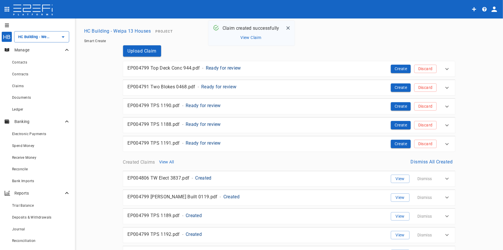
click at [218, 68] on p "Ready for review" at bounding box center [223, 68] width 35 height 7
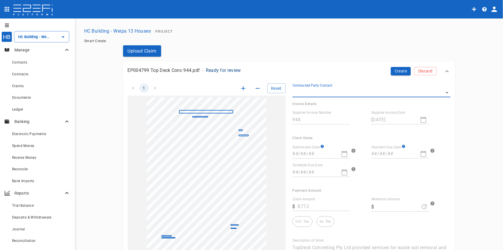
click at [445, 91] on body "HB HC Building - Weipa 13 Houses ​ Manage Contacts Contracts Claims Documents L…" at bounding box center [251, 125] width 503 height 250
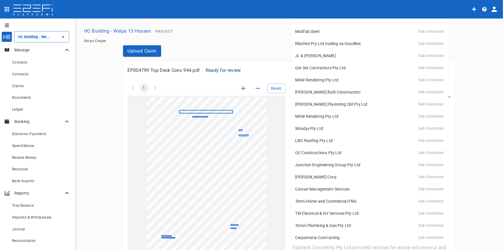
click at [27, 74] on div at bounding box center [251, 125] width 503 height 250
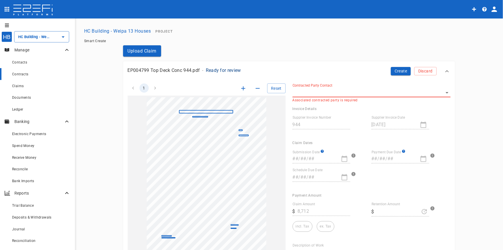
click at [21, 77] on div "Contracts" at bounding box center [41, 73] width 58 height 7
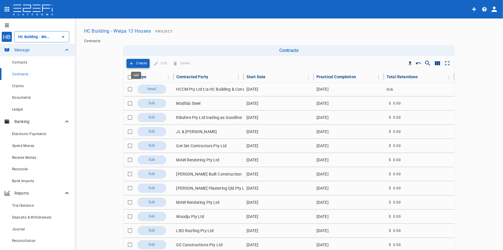
click at [136, 63] on p "Create" at bounding box center [141, 63] width 11 height 7
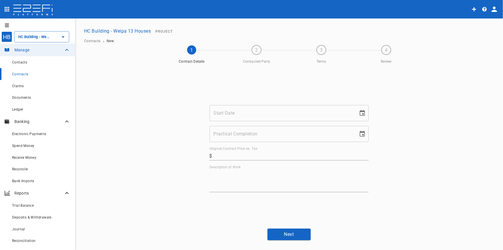
click at [257, 114] on input "Start Date" at bounding box center [282, 113] width 145 height 16
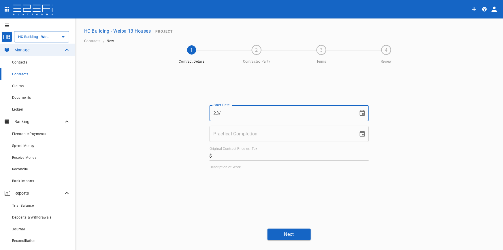
type input "2"
type input "[DATE]"
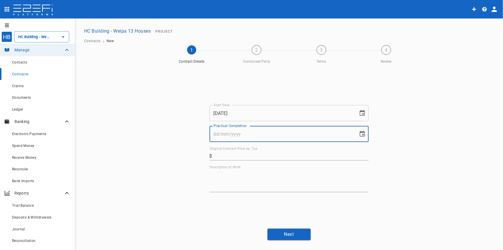
click at [246, 137] on input "Practical Completion" at bounding box center [282, 134] width 145 height 16
type input "[DATE]"
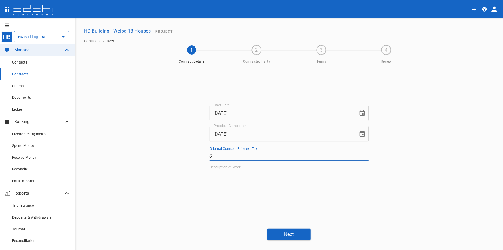
click at [237, 157] on input "Original Contract Price ex. Tax" at bounding box center [291, 155] width 154 height 9
type input "20,000"
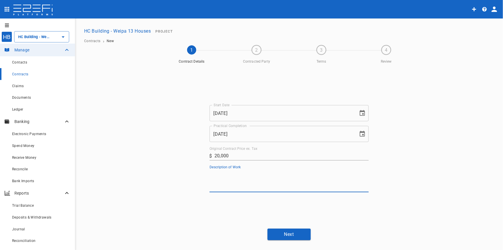
click at [238, 177] on textarea "Description of Work" at bounding box center [289, 181] width 159 height 20
click at [237, 179] on textarea "Description of Work" at bounding box center [289, 181] width 159 height 20
type textarea "Concreting works"
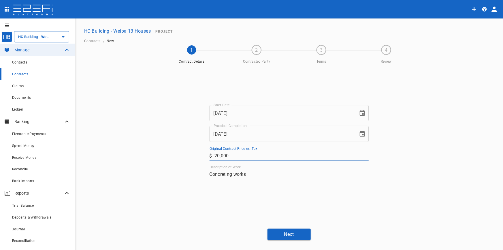
drag, startPoint x: 229, startPoint y: 155, endPoint x: 183, endPoint y: 159, distance: 46.0
click at [183, 159] on div "Start Date [DATE] Start Date Practical Completion [DATE] Practical Completion O…" at bounding box center [289, 144] width 346 height 157
type input "60,000"
click at [278, 232] on button "Next" at bounding box center [288, 233] width 43 height 11
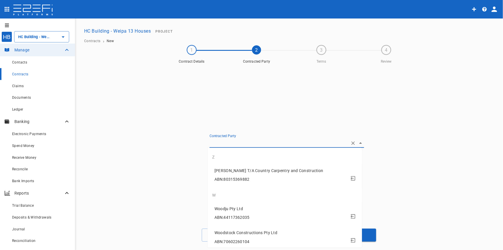
click at [344, 142] on input "Contracted Party" at bounding box center [279, 142] width 138 height 9
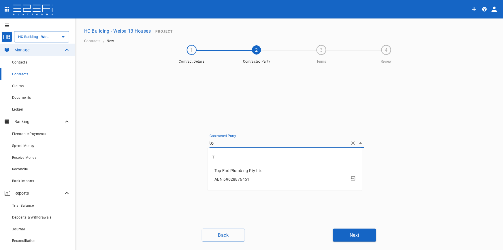
type input "t"
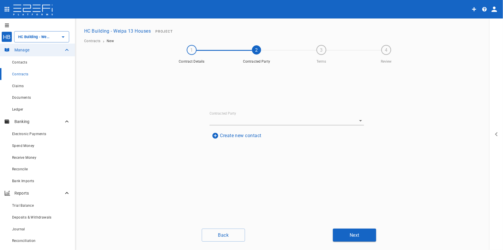
click at [214, 135] on icon "button" at bounding box center [215, 136] width 6 height 6
drag, startPoint x: 239, startPoint y: 108, endPoint x: 234, endPoint y: 101, distance: 8.6
click at [235, 103] on div "Name ABN Email Address ​ AU + 61 ​ Account Name Account BSB Account Number" at bounding box center [286, 154] width 141 height 127
click at [234, 101] on input "Name" at bounding box center [286, 100] width 141 height 9
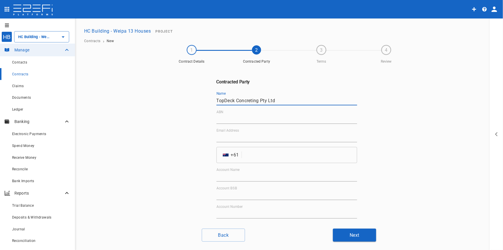
type input "TopDeck Concreting Pty Ltd"
click at [240, 118] on input "ABN" at bounding box center [286, 118] width 141 height 9
type input "52 606 337 660"
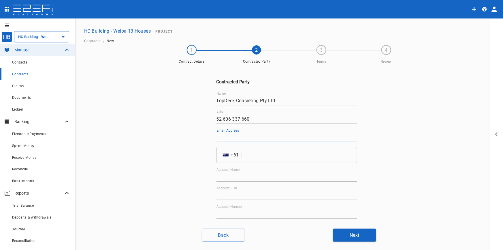
click at [254, 137] on input "Email Address" at bounding box center [286, 137] width 141 height 9
click at [231, 139] on input "Email Address" at bounding box center [286, 137] width 141 height 9
type input "[EMAIL_ADDRESS][DOMAIN_NAME]"
click at [267, 156] on input "tel" at bounding box center [300, 155] width 113 height 16
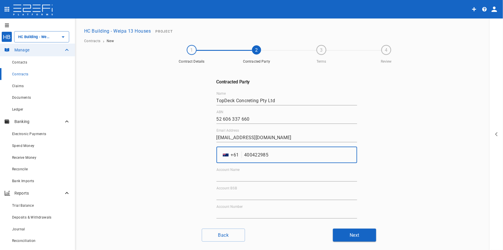
type input "400422985"
click at [272, 180] on input "Account Name" at bounding box center [286, 176] width 141 height 9
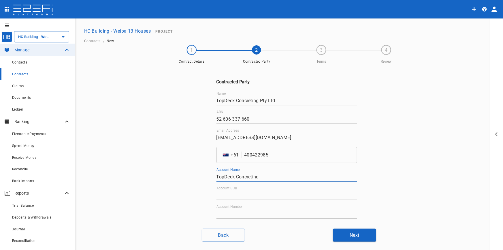
type input "TopDeck Concreting"
click at [244, 193] on input "Account BSB" at bounding box center [286, 195] width 141 height 9
type input "086-006"
click at [272, 216] on input "Account Number" at bounding box center [286, 213] width 141 height 9
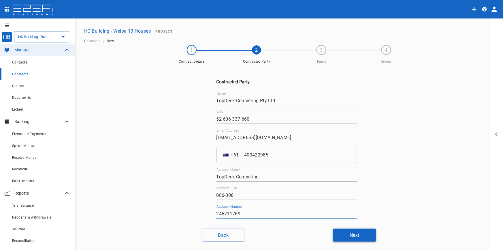
type input "246711769"
click at [352, 237] on button "Next" at bounding box center [354, 234] width 43 height 13
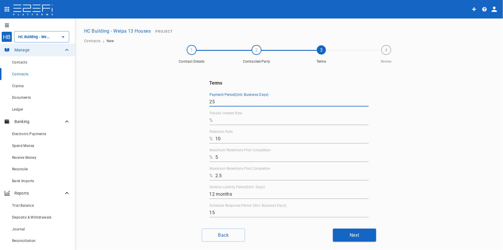
drag, startPoint x: 218, startPoint y: 103, endPoint x: 182, endPoint y: 101, distance: 36.9
click at [178, 105] on div "Terms Payment Period(Unit: Business Days) 25 Penalty Interest Rate % Retention …" at bounding box center [289, 144] width 346 height 157
type input "10"
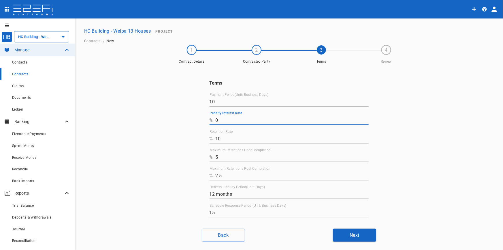
type input "0"
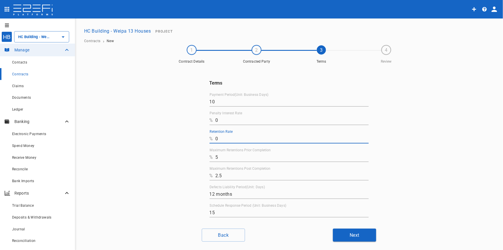
type input "0"
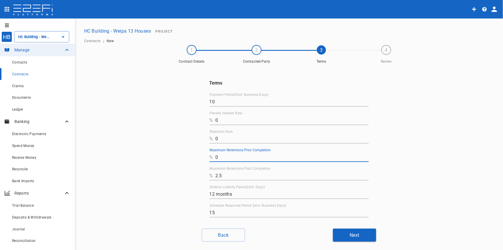
type input "0"
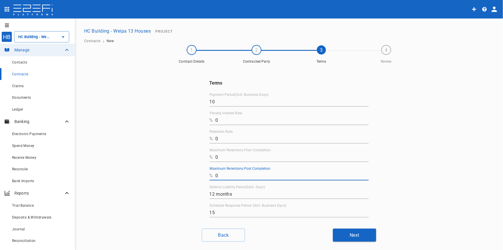
type input "0"
click at [359, 236] on button "Next" at bounding box center [354, 234] width 43 height 13
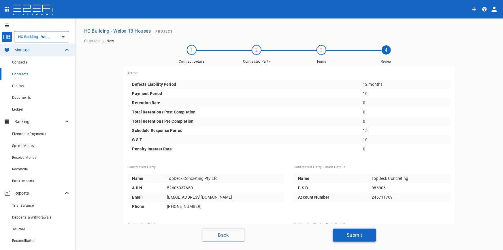
click at [345, 237] on button "Submit" at bounding box center [354, 234] width 43 height 13
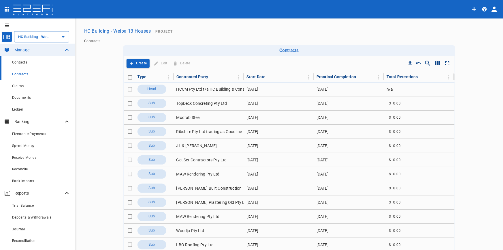
click at [23, 60] on div "Contacts" at bounding box center [41, 62] width 58 height 7
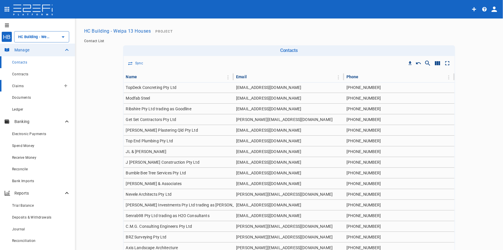
click at [18, 84] on span "Claims" at bounding box center [18, 86] width 12 height 4
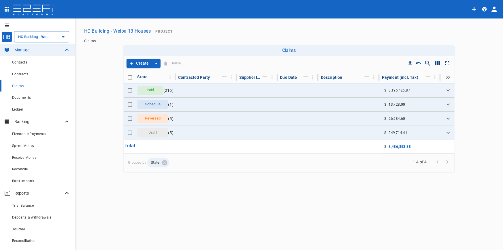
click at [144, 66] on button "Create" at bounding box center [139, 63] width 25 height 9
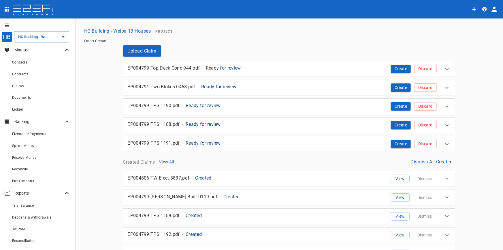
click at [220, 66] on p "Ready for review" at bounding box center [223, 68] width 35 height 7
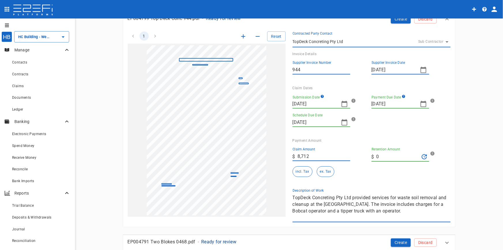
scroll to position [52, 0]
drag, startPoint x: 386, startPoint y: 213, endPoint x: 283, endPoint y: 195, distance: 104.7
click at [283, 195] on div "1 Reset SupplierInvoiceNumber: 944 ClaimAmount: 8712.00 GSTAmount: 792.00 Suppl…" at bounding box center [286, 122] width 330 height 197
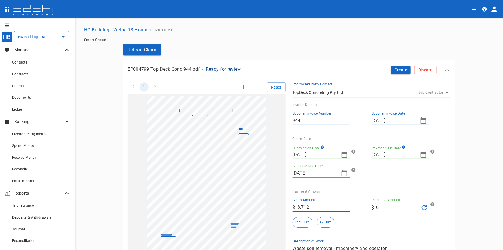
scroll to position [0, 0]
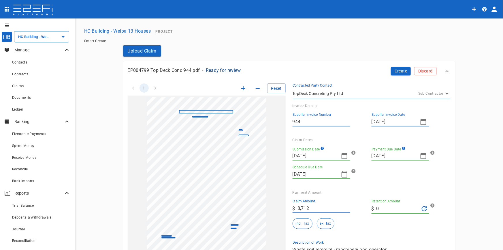
type textarea "Waste soil removal - machinery and operator"
click at [343, 154] on icon "button" at bounding box center [344, 155] width 7 height 7
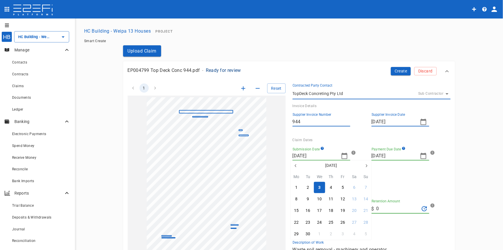
click at [298, 167] on button "button" at bounding box center [296, 165] width 10 height 10
click at [354, 223] on div "23" at bounding box center [354, 222] width 5 height 6
type input "[DATE]"
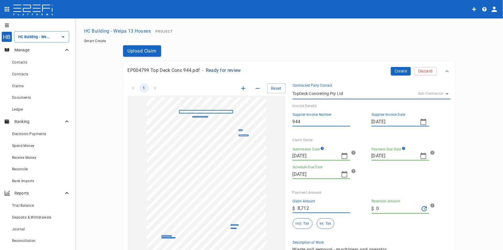
click at [423, 159] on button "button" at bounding box center [424, 156] width 12 height 12
click at [373, 167] on icon "button" at bounding box center [374, 165] width 5 height 5
click at [446, 165] on icon "button" at bounding box center [445, 165] width 1 height 3
click at [436, 187] on button "6" at bounding box center [432, 187] width 11 height 11
type input "[DATE]"
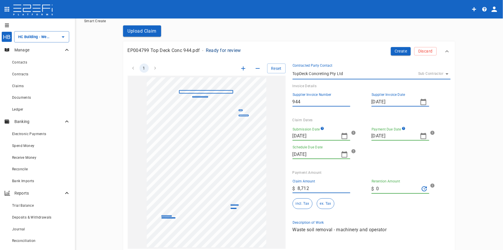
scroll to position [52, 0]
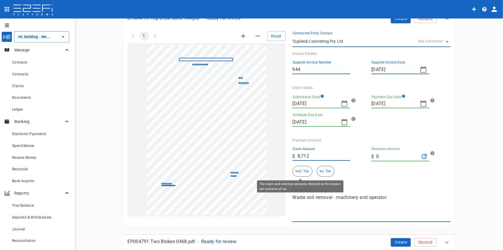
click at [301, 171] on button "incl. Tax" at bounding box center [303, 171] width 20 height 11
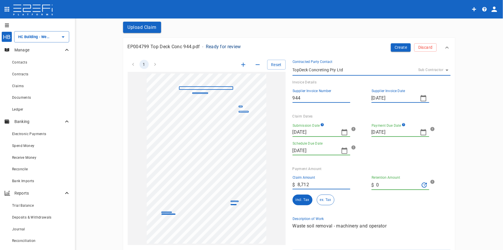
scroll to position [0, 0]
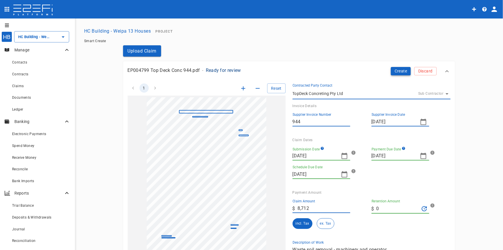
click at [399, 71] on button "Create" at bounding box center [401, 71] width 20 height 8
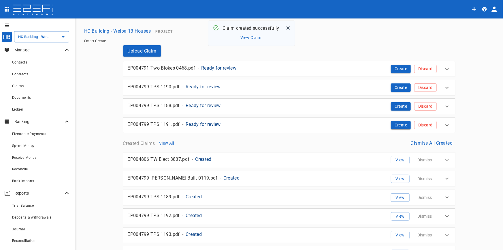
click at [216, 67] on p "Ready for review" at bounding box center [218, 68] width 35 height 7
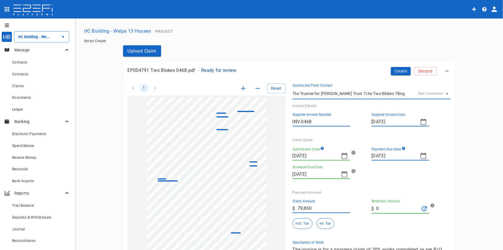
click at [342, 157] on icon "button" at bounding box center [344, 155] width 7 height 7
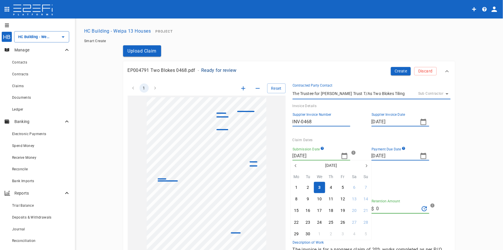
click at [295, 167] on icon "button" at bounding box center [295, 165] width 5 height 5
click at [306, 207] on button "12" at bounding box center [307, 210] width 11 height 11
type input "[DATE]"
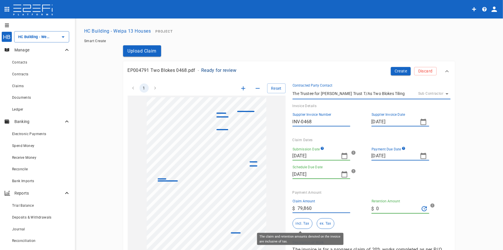
click at [300, 225] on button "incl. Tax" at bounding box center [303, 223] width 20 height 11
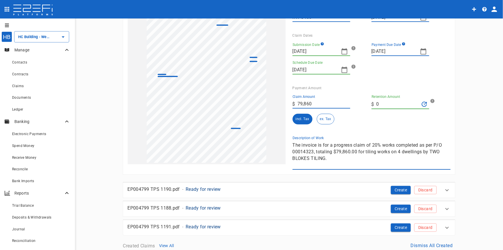
scroll to position [105, 0]
click at [258, 135] on div "1 Reset SupplierInvoiceNumber: INV-0468 ClaimAmount: 79860.00 GSTAmount: 7260.0…" at bounding box center [286, 70] width 330 height 197
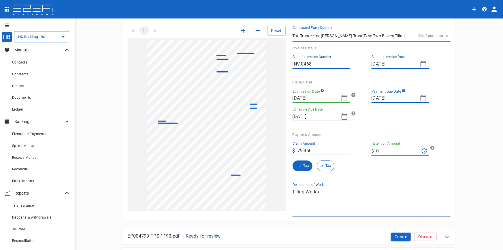
scroll to position [0, 0]
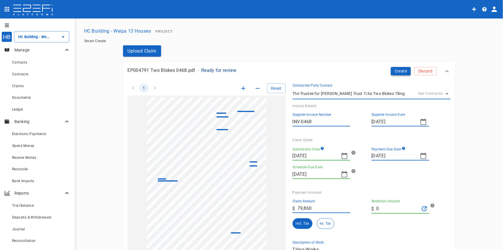
type textarea "Tiling Works"
click at [402, 70] on button "Create" at bounding box center [401, 71] width 20 height 8
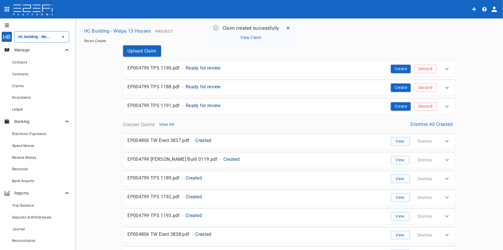
click at [195, 69] on p "Ready for review" at bounding box center [203, 68] width 35 height 7
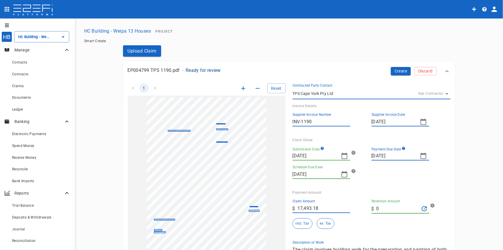
click at [240, 89] on icon "button" at bounding box center [243, 88] width 7 height 7
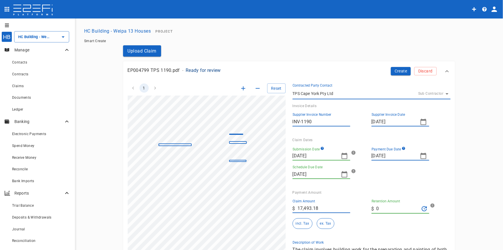
click at [240, 89] on icon "button" at bounding box center [243, 88] width 7 height 7
click at [344, 156] on icon "button" at bounding box center [344, 155] width 7 height 7
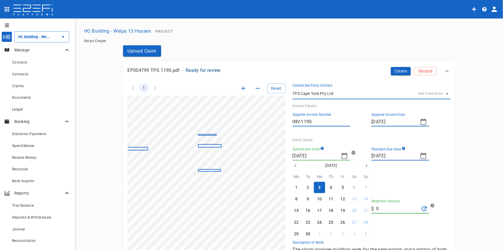
click at [294, 166] on icon "button" at bounding box center [295, 165] width 5 height 5
click at [343, 213] on div "15" at bounding box center [342, 210] width 5 height 6
type input "[DATE]"
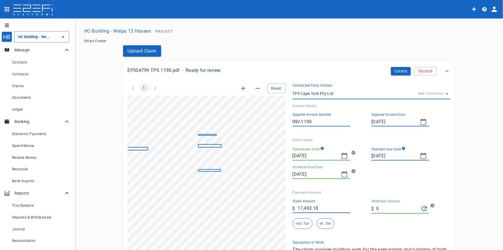
click at [423, 155] on icon "button" at bounding box center [423, 155] width 7 height 7
click at [421, 234] on div "29" at bounding box center [421, 234] width 5 height 6
type input "[DATE]"
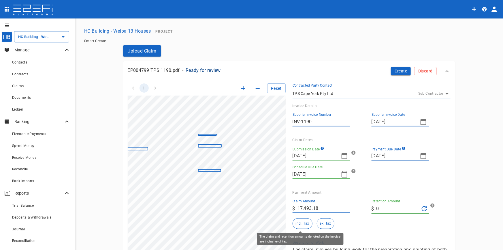
click at [302, 221] on button "incl. Tax" at bounding box center [303, 223] width 20 height 11
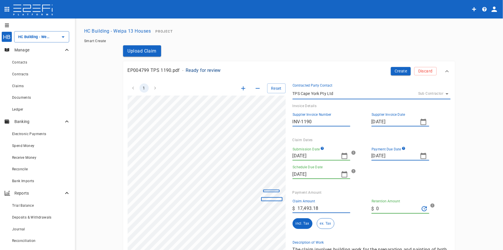
scroll to position [78, 0]
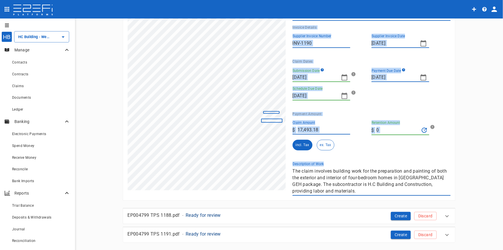
click at [276, 165] on div "1 Reset SupplierInvoiceNumber: INV-1190 ClaimAmount: 17493.18 GSTAmount: 1590.2…" at bounding box center [286, 96] width 330 height 197
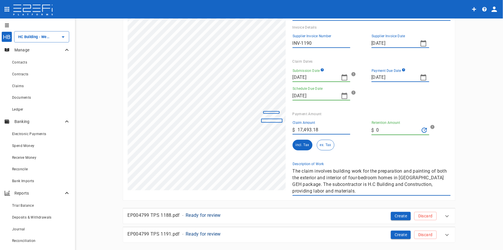
drag, startPoint x: 327, startPoint y: 185, endPoint x: 324, endPoint y: 190, distance: 5.7
click at [327, 185] on textarea "The claim involves building work for the preparation and painting of both the e…" at bounding box center [372, 180] width 158 height 27
click at [269, 155] on div "1 Reset SupplierInvoiceNumber: INV-1190 ClaimAmount: 17493.18 GSTAmount: 1590.2…" at bounding box center [286, 96] width 330 height 197
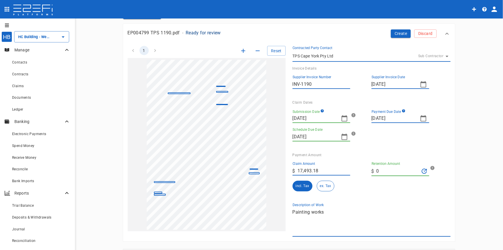
scroll to position [0, 0]
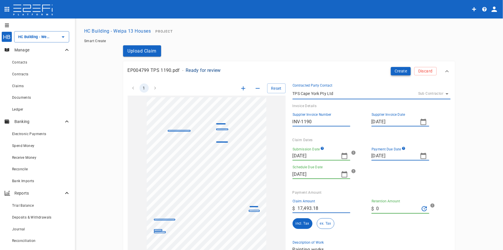
type textarea "Painting works"
click at [402, 71] on button "Create" at bounding box center [401, 71] width 20 height 8
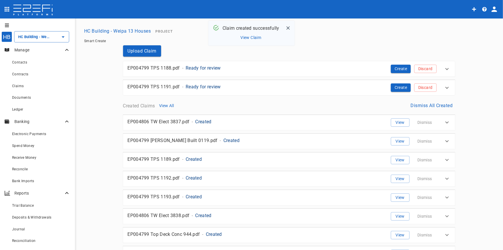
click at [203, 69] on p "Ready for review" at bounding box center [203, 68] width 35 height 7
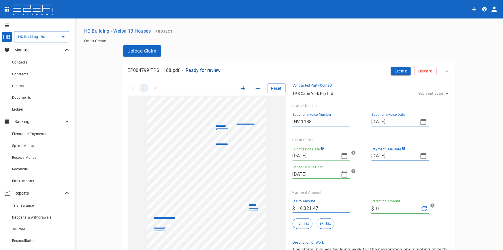
click at [342, 154] on icon "button" at bounding box center [345, 155] width 6 height 6
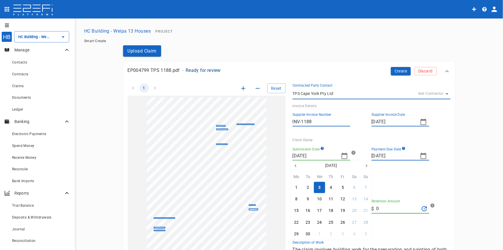
click at [292, 162] on button "button" at bounding box center [296, 165] width 10 height 10
click at [295, 165] on icon "button" at bounding box center [295, 165] width 1 height 3
click at [369, 166] on icon "button" at bounding box center [366, 165] width 5 height 5
click at [344, 210] on div "15" at bounding box center [342, 210] width 5 height 6
type input "[DATE]"
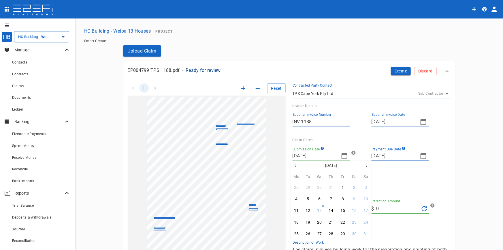
type input "[DATE]"
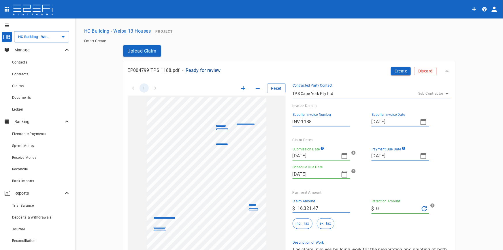
click at [421, 154] on icon "button" at bounding box center [424, 155] width 6 height 6
click at [422, 234] on div "29" at bounding box center [421, 234] width 5 height 6
type input "[DATE]"
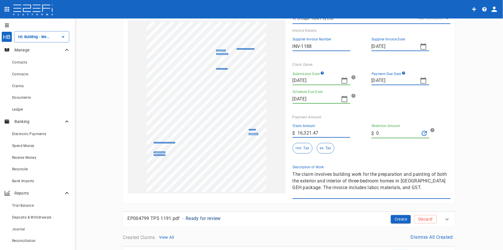
scroll to position [78, 0]
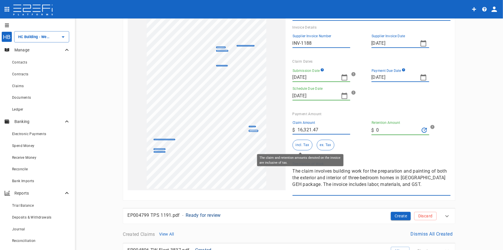
click at [297, 147] on button "incl. Tax" at bounding box center [303, 144] width 20 height 11
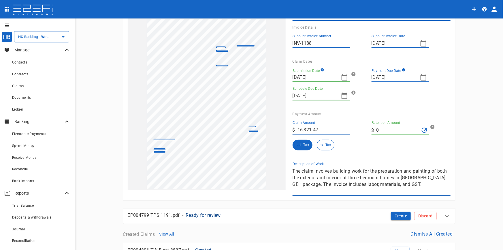
drag, startPoint x: 392, startPoint y: 186, endPoint x: 279, endPoint y: 161, distance: 115.0
click at [279, 161] on div "1 Reset SupplierInvoiceNumber: INV-1188 ClaimAmount: 16321.47 GSTAmount: 1483.7…" at bounding box center [286, 96] width 330 height 197
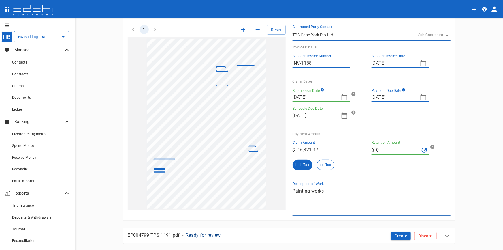
scroll to position [0, 0]
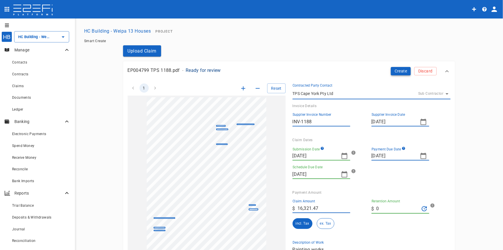
type textarea "Painting works"
click at [402, 72] on button "Create" at bounding box center [401, 71] width 20 height 8
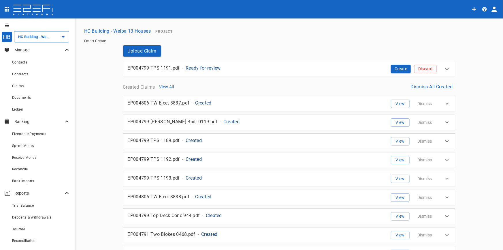
click at [200, 66] on p "Ready for review" at bounding box center [203, 68] width 35 height 7
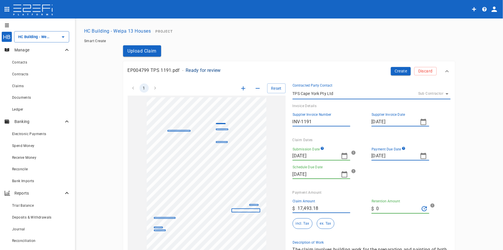
click at [343, 157] on icon "button" at bounding box center [344, 155] width 7 height 7
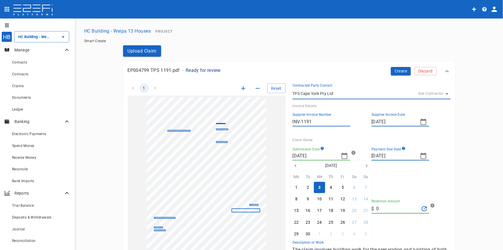
click at [294, 165] on icon "button" at bounding box center [295, 165] width 5 height 5
click at [343, 212] on div "15" at bounding box center [342, 210] width 5 height 6
type input "[DATE]"
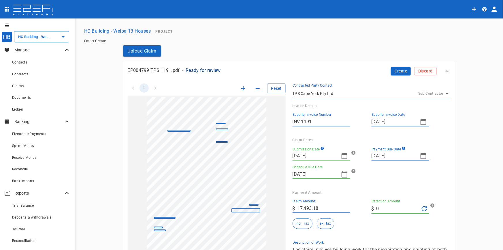
click at [421, 156] on icon "button" at bounding box center [423, 155] width 7 height 7
click at [421, 235] on div "29" at bounding box center [421, 234] width 5 height 6
type input "[DATE]"
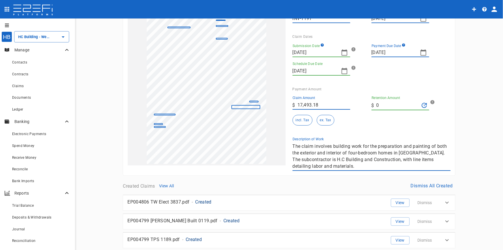
scroll to position [105, 0]
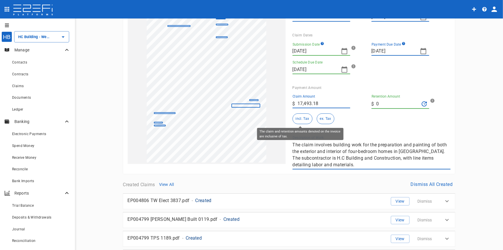
click at [297, 118] on button "incl. Tax" at bounding box center [303, 118] width 20 height 11
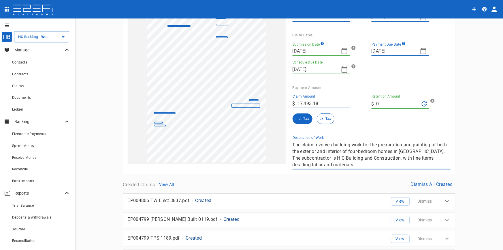
click at [259, 133] on div "1 Reset SupplierInvoiceNumber: INV-1191 ClaimAmount: 17493.18 GSTAmount: 1590.2…" at bounding box center [286, 70] width 330 height 197
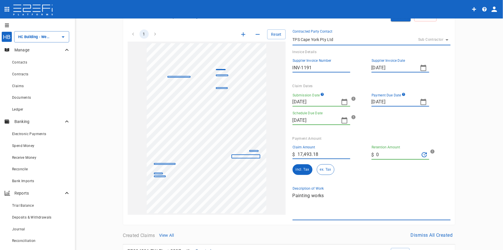
scroll to position [0, 0]
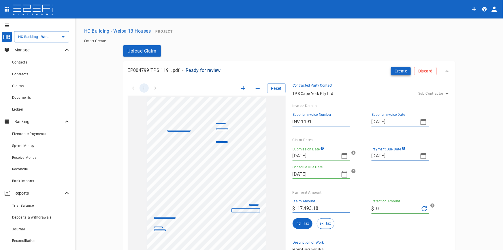
type textarea "Painting works"
click at [399, 73] on button "Create" at bounding box center [401, 71] width 20 height 8
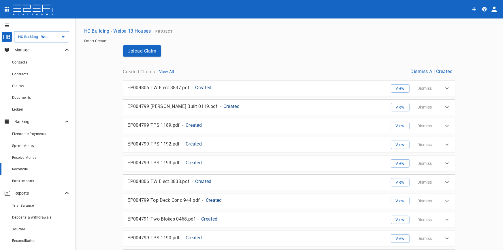
click at [22, 166] on div "Reconcile" at bounding box center [41, 168] width 58 height 7
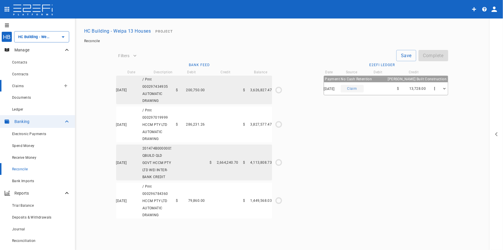
click at [16, 84] on span "Claims" at bounding box center [18, 86] width 12 height 4
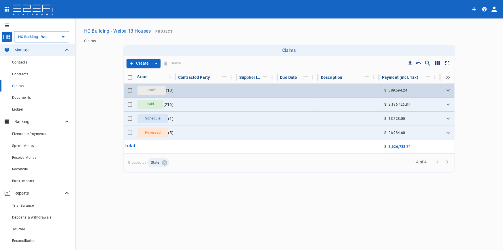
click at [141, 86] on div "Draft" at bounding box center [151, 90] width 29 height 9
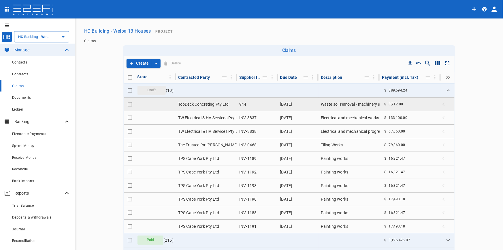
click at [204, 104] on td "TopDeck Concreting Pty Ltd" at bounding box center [206, 103] width 61 height 13
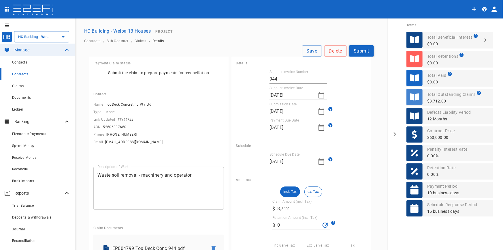
click at [356, 50] on button "Submit" at bounding box center [361, 50] width 25 height 11
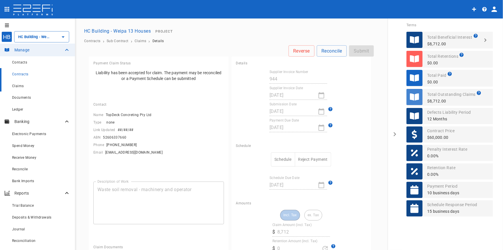
click at [20, 86] on span "Claims" at bounding box center [18, 86] width 12 height 4
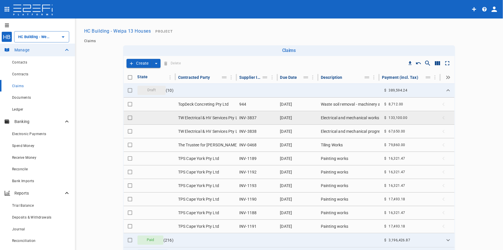
click at [202, 117] on td "TW Electrical & HV Services Pty Ltd" at bounding box center [206, 117] width 61 height 13
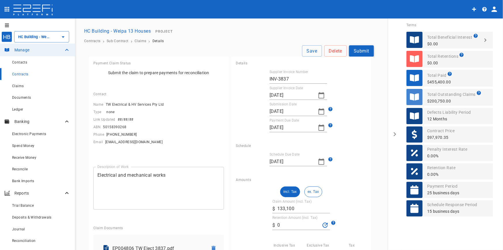
click at [355, 50] on button "Submit" at bounding box center [361, 50] width 25 height 11
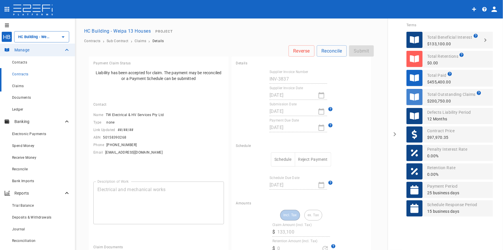
click at [16, 85] on span "Claims" at bounding box center [18, 86] width 12 height 4
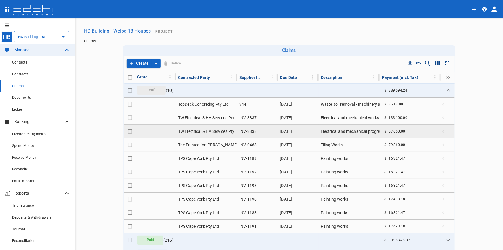
click at [219, 129] on td "TW Electrical & HV Services Pty Ltd" at bounding box center [206, 131] width 61 height 13
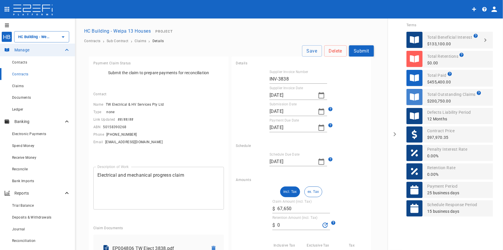
click at [350, 51] on button "Submit" at bounding box center [361, 50] width 25 height 11
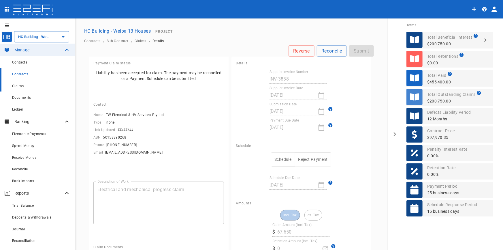
click at [19, 86] on span "Claims" at bounding box center [18, 86] width 12 height 4
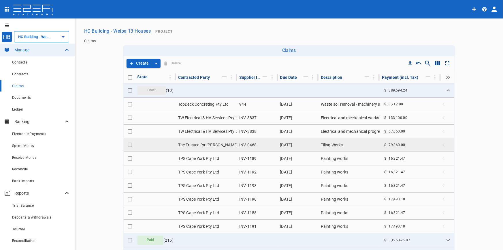
click at [215, 146] on td "The Trustee for [PERSON_NAME] Trust T/As Two Blokes Tiling" at bounding box center [206, 144] width 61 height 13
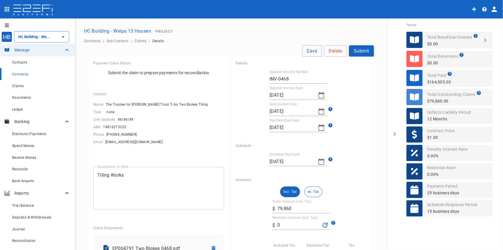
click at [357, 48] on button "Submit" at bounding box center [361, 50] width 25 height 11
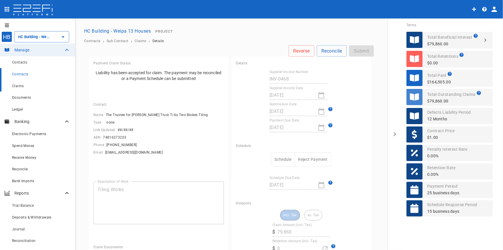
click at [18, 86] on span "Claims" at bounding box center [18, 86] width 12 height 4
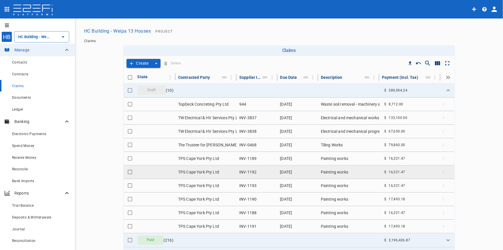
scroll to position [1, 0]
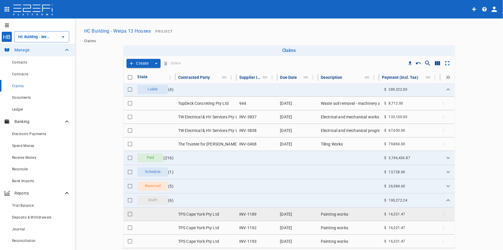
click at [200, 215] on td "TPS Cape York Pty Ltd" at bounding box center [206, 213] width 61 height 13
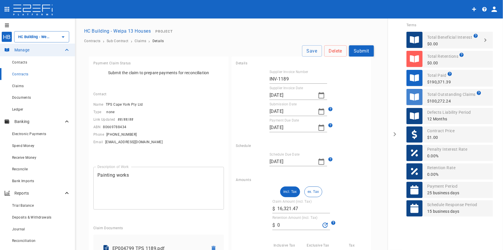
click at [357, 52] on button "Submit" at bounding box center [361, 50] width 25 height 11
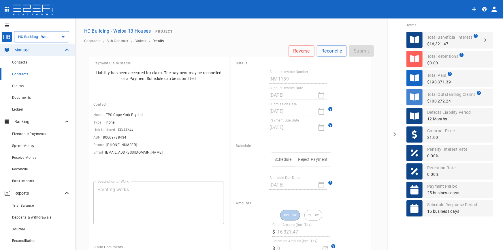
scroll to position [105, 0]
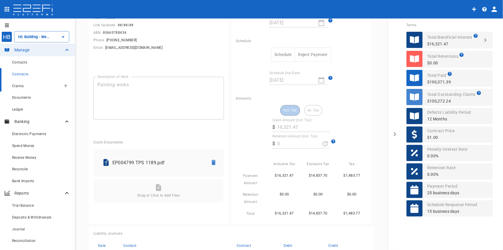
click at [18, 86] on span "Claims" at bounding box center [18, 86] width 12 height 4
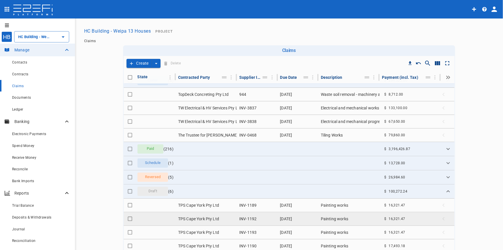
scroll to position [15, 0]
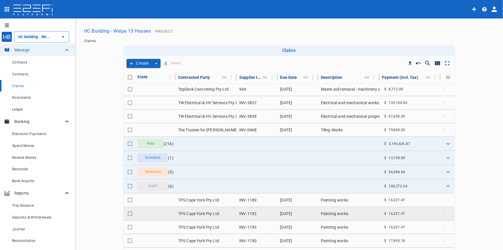
click at [210, 213] on td "TPS Cape York Pty Ltd" at bounding box center [206, 213] width 61 height 13
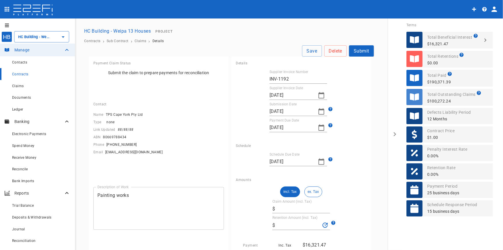
type input "16,321.47"
type input "0"
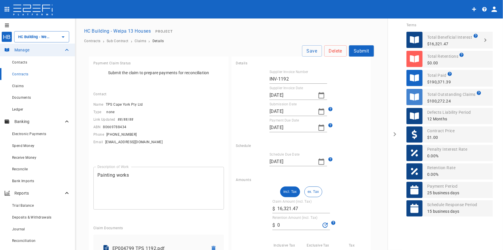
click at [357, 45] on div "Contracts › Sub Contract › Claims › Details" at bounding box center [289, 41] width 414 height 9
click at [354, 50] on button "Submit" at bounding box center [361, 50] width 25 height 11
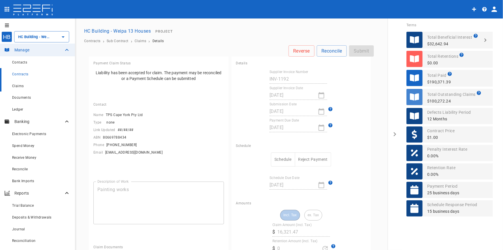
click at [15, 87] on span "Claims" at bounding box center [18, 86] width 12 height 4
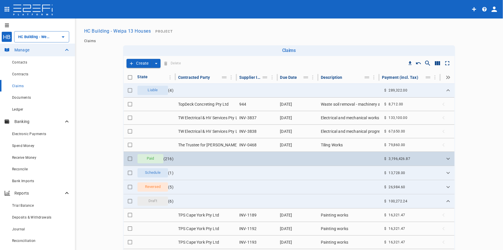
scroll to position [15, 0]
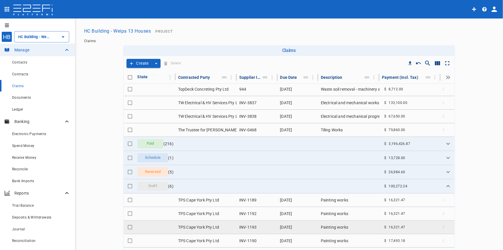
click at [247, 227] on td "INV-1193" at bounding box center [257, 226] width 41 height 13
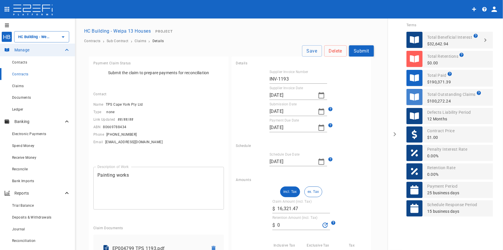
click at [356, 52] on button "Submit" at bounding box center [361, 50] width 25 height 11
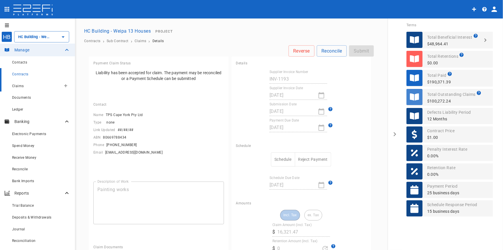
click at [20, 88] on div "Claims" at bounding box center [36, 85] width 49 height 7
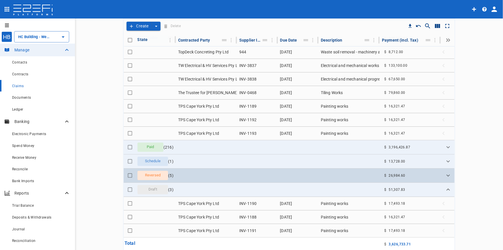
scroll to position [76, 0]
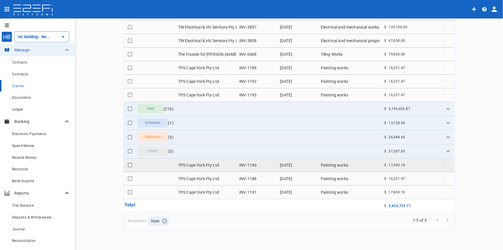
click at [212, 164] on td "TPS Cape York Pty Ltd" at bounding box center [206, 164] width 61 height 13
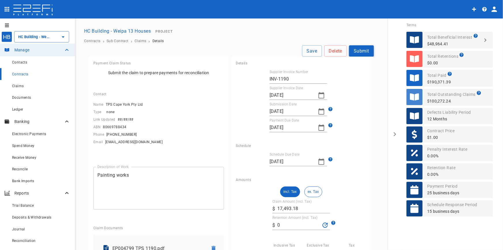
click at [351, 48] on button "Submit" at bounding box center [361, 50] width 25 height 11
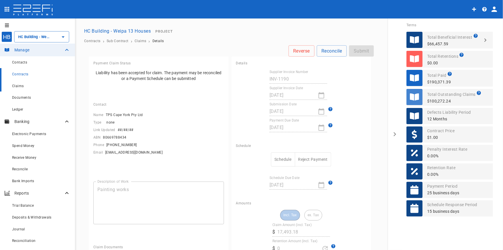
click at [16, 88] on div "Claims" at bounding box center [41, 85] width 58 height 7
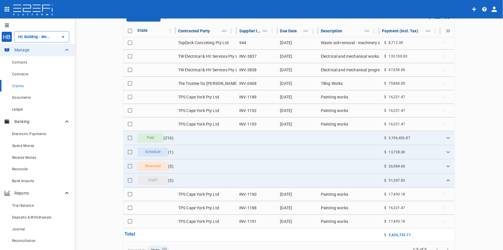
scroll to position [76, 0]
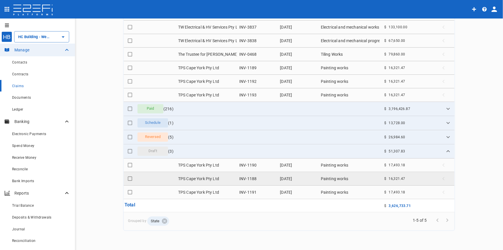
click at [237, 179] on td "INV-1188" at bounding box center [257, 178] width 41 height 13
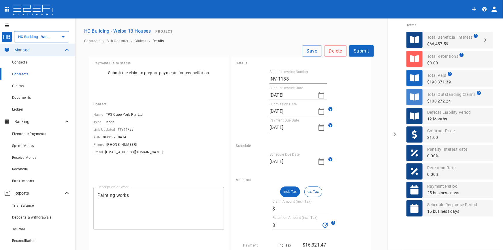
type input "16,321.47"
type input "0"
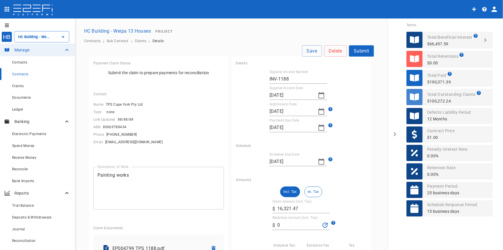
click at [364, 44] on div "Contracts › Sub Contract › Claims › Details" at bounding box center [289, 41] width 414 height 9
click at [364, 46] on button "Submit" at bounding box center [361, 50] width 25 height 11
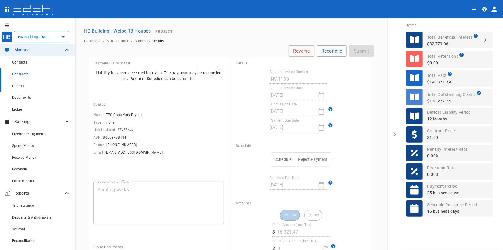
click at [16, 86] on span "Claims" at bounding box center [18, 86] width 12 height 4
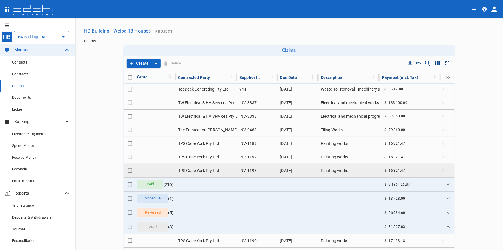
scroll to position [76, 0]
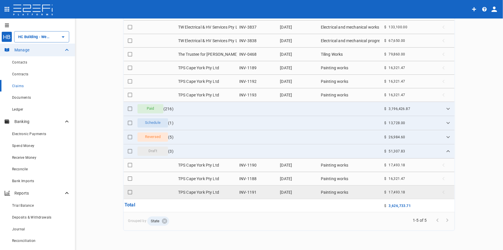
click at [197, 191] on td "TPS Cape York Pty Ltd" at bounding box center [206, 191] width 61 height 13
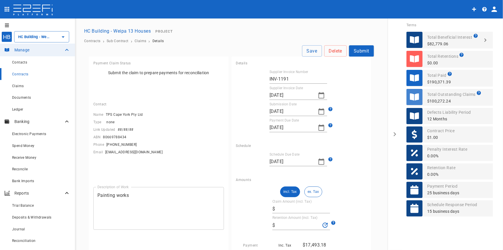
type input "17,493.18"
type input "0"
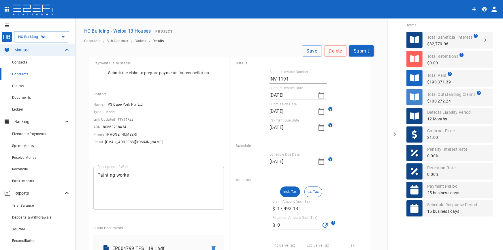
click at [361, 50] on button "Submit" at bounding box center [361, 50] width 25 height 11
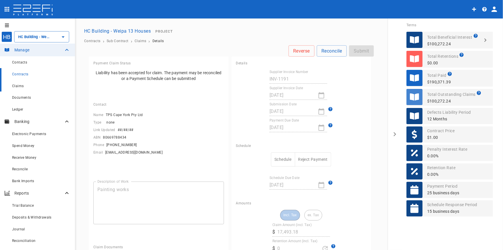
click at [23, 85] on span "Claims" at bounding box center [18, 86] width 12 height 4
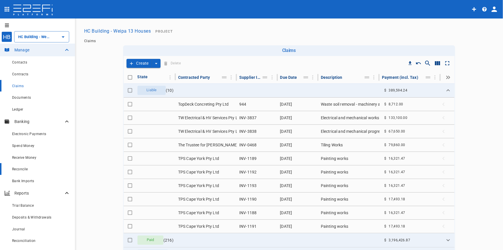
click at [21, 167] on span "Reconcile" at bounding box center [20, 169] width 16 height 4
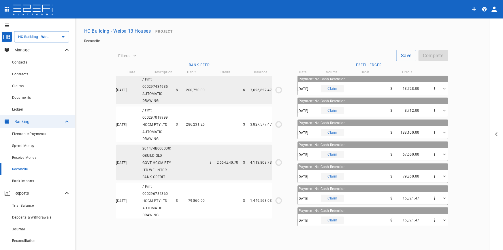
type input "[DATE]"
click at [218, 197] on div "26/08/2025 / Pmt 000296784360 HCCM PTY LTD AUTOMATIC DRAWING $ 79,860.00 $ 1,44…" at bounding box center [194, 200] width 156 height 36
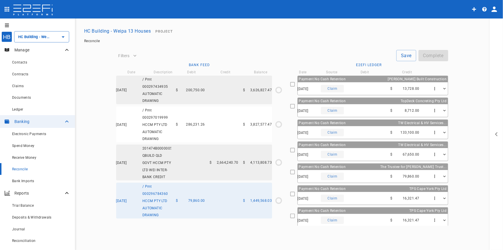
click at [393, 172] on div "26/08/2025 Claim $ 79,860.00" at bounding box center [373, 176] width 150 height 13
type input "[DATE]"
type input "1,449,568.03"
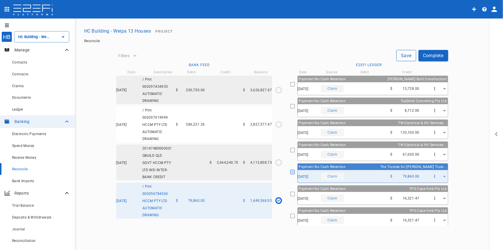
click at [401, 54] on button "Save" at bounding box center [406, 55] width 20 height 11
click at [24, 157] on span "Receive Money" at bounding box center [24, 157] width 24 height 4
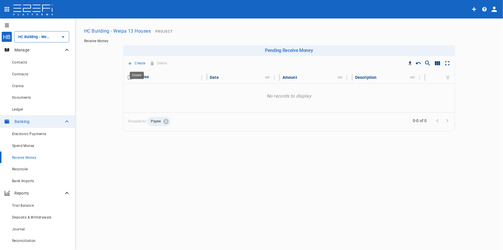
click at [133, 65] on button "Create" at bounding box center [137, 63] width 20 height 9
click at [148, 73] on span "Principal Progress Payment" at bounding box center [158, 73] width 55 height 7
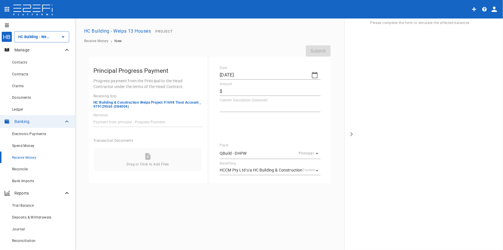
click at [314, 75] on icon "button" at bounding box center [314, 74] width 7 height 7
click at [225, 84] on icon "button" at bounding box center [225, 84] width 5 height 5
click at [260, 154] on div "28" at bounding box center [260, 153] width 5 height 6
type input "[DATE]"
click at [228, 90] on input "Amount" at bounding box center [273, 90] width 96 height 9
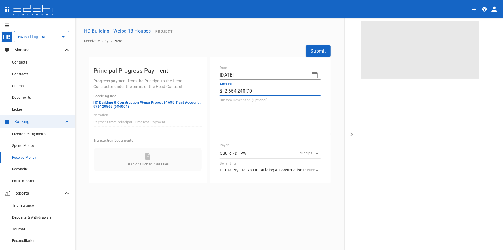
type input "2,664,240.7"
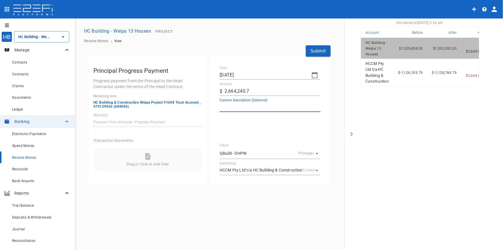
click at [231, 106] on textarea "Custom Description (Optional)" at bounding box center [270, 107] width 101 height 7
type textarea "Progress Claim 10"
click at [143, 157] on div "Drag or Click to Add Files" at bounding box center [147, 159] width 103 height 13
click at [311, 49] on button "Submit" at bounding box center [318, 50] width 25 height 11
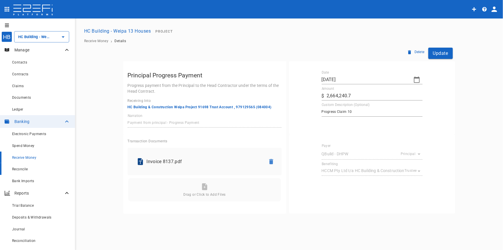
click at [14, 170] on span "Reconcile" at bounding box center [20, 169] width 16 height 4
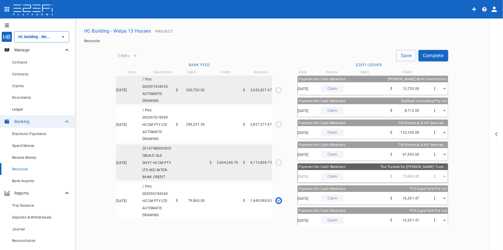
type input "[DATE]"
type input "1,449,568.03"
click at [208, 163] on div "28/08/2025 201474B00000058468 QBUILD QLD GOVT HCCM PTY LTD WEI INTER-BANK CREDI…" at bounding box center [194, 162] width 156 height 36
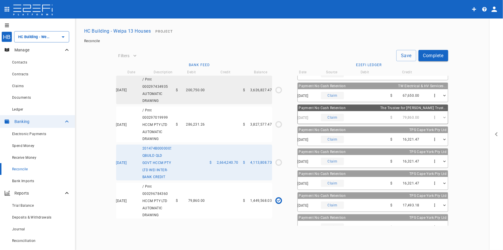
scroll to position [110, 0]
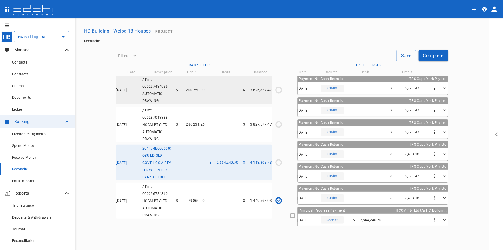
click at [364, 213] on div "28/08/2025 Receive $ 2,664,240.70" at bounding box center [373, 219] width 150 height 13
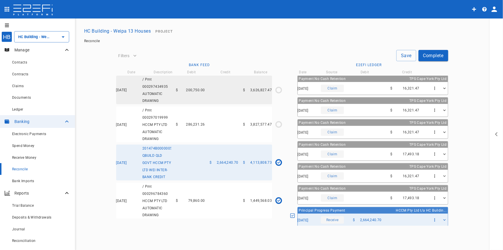
type input "[DATE]"
type input "3,827,577.47"
click at [406, 54] on button "Save" at bounding box center [406, 55] width 20 height 11
click at [190, 122] on span "286,231.26" at bounding box center [195, 124] width 19 height 4
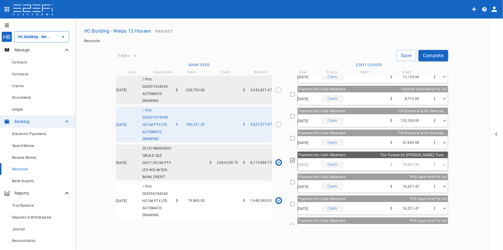
scroll to position [0, 0]
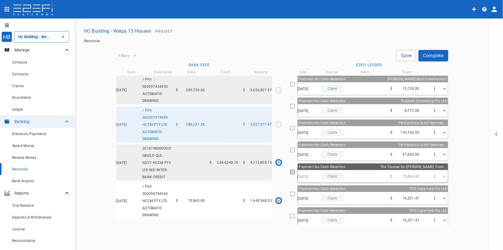
click at [379, 83] on div "08/09/2025 Claim $ 13,728.00" at bounding box center [373, 88] width 150 height 13
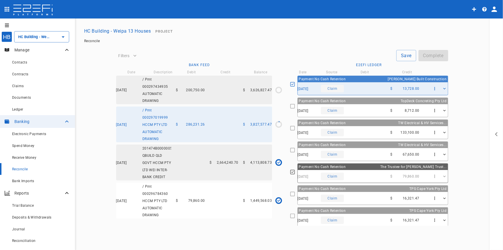
click at [384, 105] on div "06/09/2025 Claim $ 8,712.00" at bounding box center [373, 110] width 150 height 13
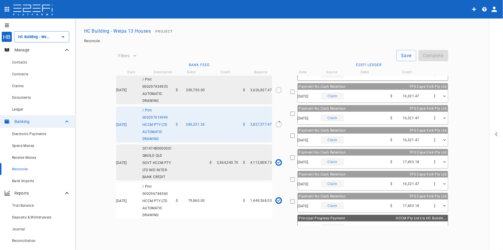
scroll to position [110, 0]
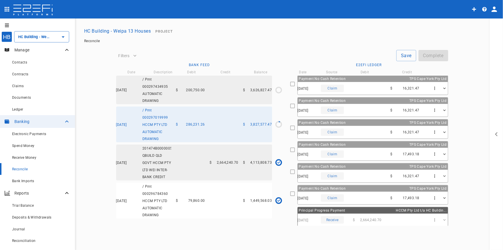
click at [369, 84] on div "29/08/2025 Claim $ 16,321.47" at bounding box center [373, 88] width 150 height 13
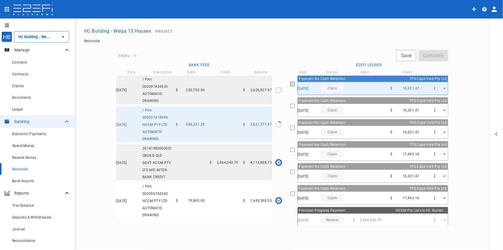
click at [378, 110] on div "29/08/2025 Claim $ 16,321.47" at bounding box center [373, 110] width 150 height 13
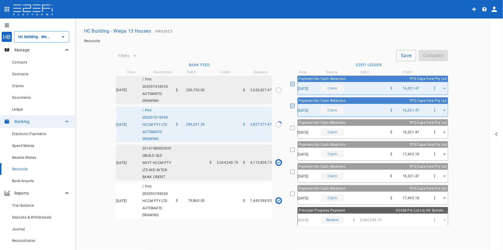
click at [370, 152] on div "29/08/2025 Claim $ 17,493.18" at bounding box center [373, 154] width 150 height 13
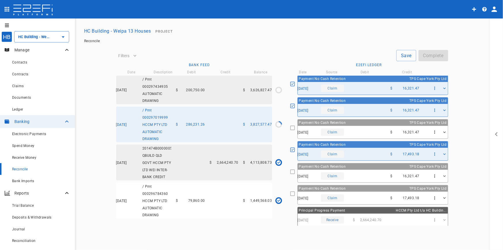
click at [374, 197] on div "29/08/2025 Claim $ 17,493.18" at bounding box center [373, 197] width 150 height 13
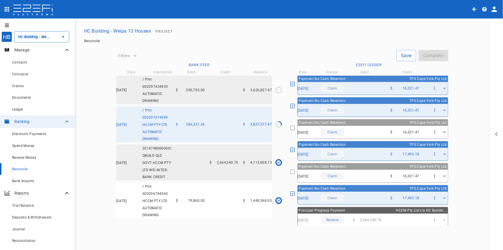
click at [376, 131] on div "29/08/2025 Claim $ 16,321.47" at bounding box center [373, 132] width 150 height 13
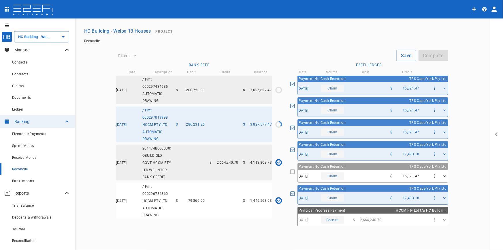
click at [374, 176] on div "29/08/2025 Claim $ 16,321.47" at bounding box center [373, 175] width 150 height 13
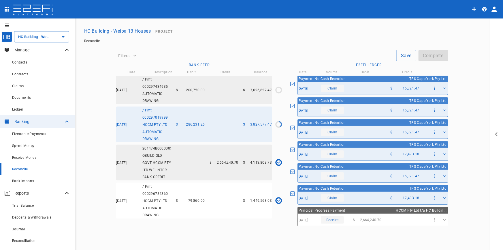
scroll to position [0, 0]
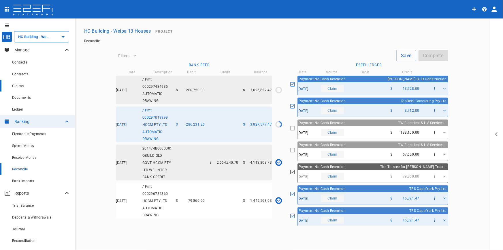
click at [19, 87] on span "Claims" at bounding box center [18, 86] width 12 height 4
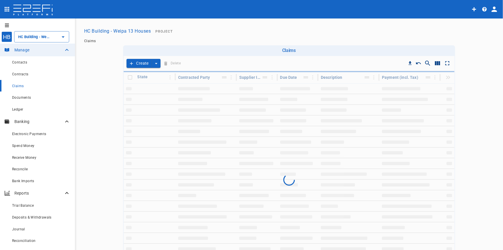
click at [136, 62] on button "Create" at bounding box center [139, 63] width 25 height 9
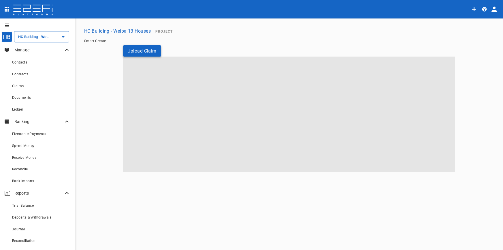
click at [150, 52] on button "Upload Claim" at bounding box center [142, 50] width 38 height 11
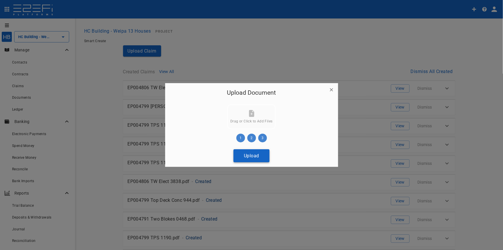
click at [253, 154] on button "Upload" at bounding box center [251, 155] width 36 height 13
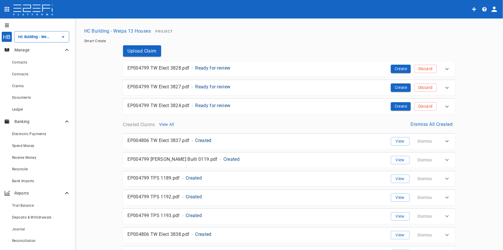
click at [209, 68] on p "Ready for review" at bounding box center [212, 68] width 35 height 7
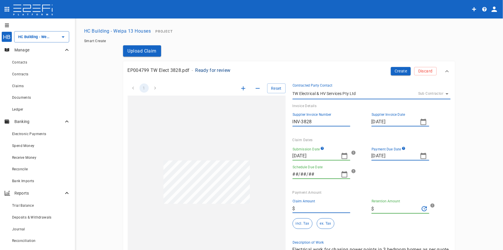
type input "[DATE]"
type input "5,504.02"
type input "0"
click at [344, 156] on icon "button" at bounding box center [344, 155] width 7 height 7
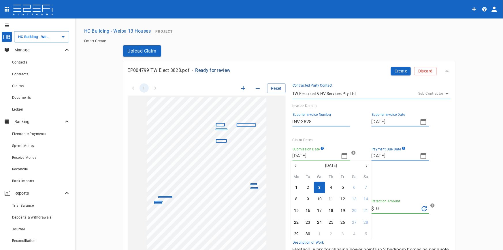
click at [296, 165] on icon "button" at bounding box center [295, 165] width 5 height 5
click at [297, 219] on div "18" at bounding box center [296, 222] width 5 height 6
type input "[DATE]"
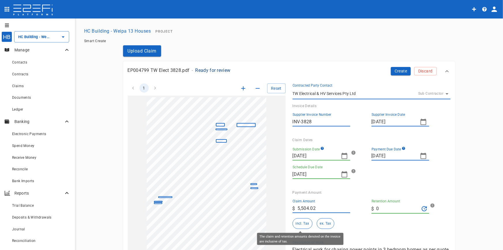
click at [300, 223] on button "incl. Tax" at bounding box center [303, 223] width 20 height 11
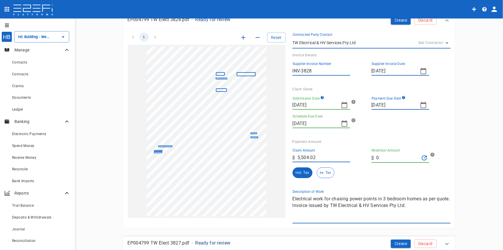
scroll to position [131, 0]
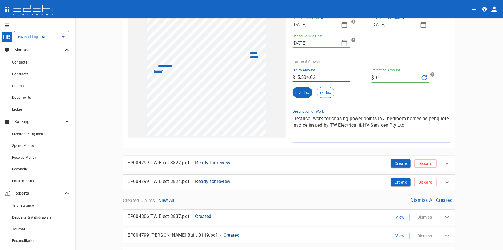
drag, startPoint x: 323, startPoint y: 118, endPoint x: 427, endPoint y: 132, distance: 105.0
click at [427, 132] on textarea "Electrical work for chasing power points in 3 bedroom homes as per quote. Invoi…" at bounding box center [372, 128] width 158 height 27
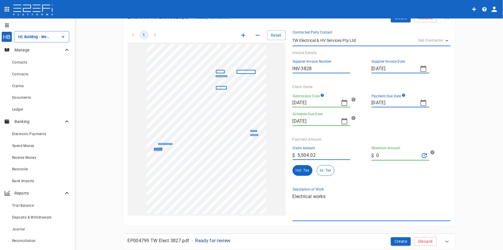
scroll to position [0, 0]
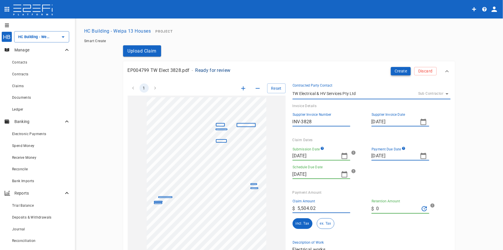
type textarea "Electrical works"
click at [393, 73] on button "Create" at bounding box center [401, 71] width 20 height 8
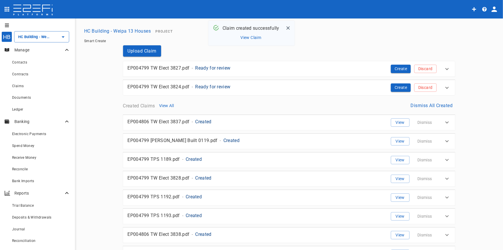
click at [217, 68] on p "Ready for review" at bounding box center [212, 68] width 35 height 7
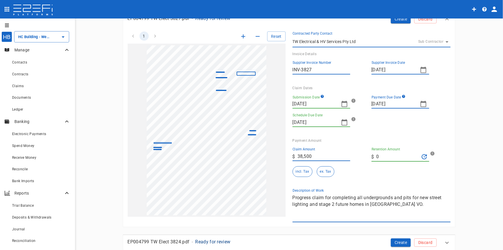
scroll to position [52, 0]
drag, startPoint x: 416, startPoint y: 207, endPoint x: 268, endPoint y: 186, distance: 149.8
click at [268, 186] on div "1 Reset SupplierInvoiceNumber: INV-3827 ClaimAmount: 38500.00 GSTAmount: 3500.0…" at bounding box center [286, 122] width 330 height 197
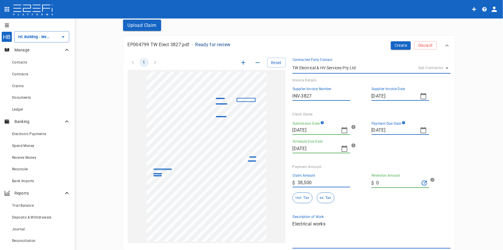
scroll to position [0, 0]
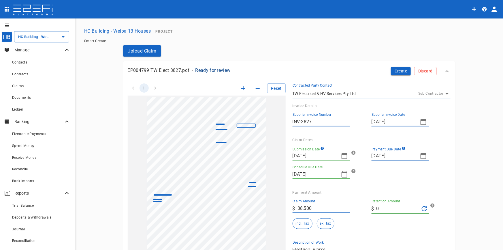
type textarea "Electrical works"
click at [344, 157] on icon "button" at bounding box center [344, 155] width 7 height 7
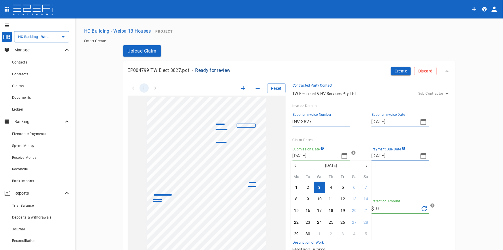
click at [296, 167] on button "button" at bounding box center [296, 165] width 10 height 10
click at [297, 225] on button "18" at bounding box center [296, 221] width 11 height 11
type input "[DATE]"
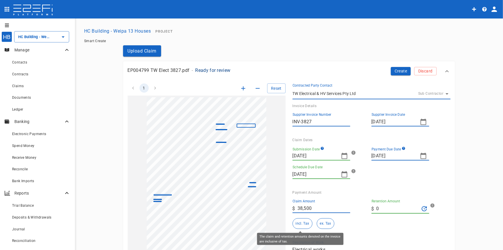
click at [301, 224] on button "incl. Tax" at bounding box center [303, 223] width 20 height 11
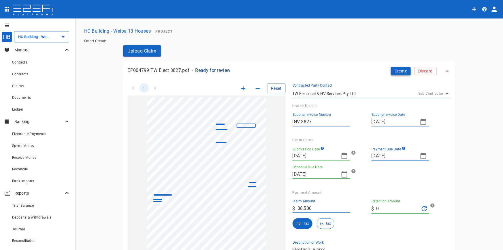
click at [397, 70] on button "Create" at bounding box center [401, 71] width 20 height 8
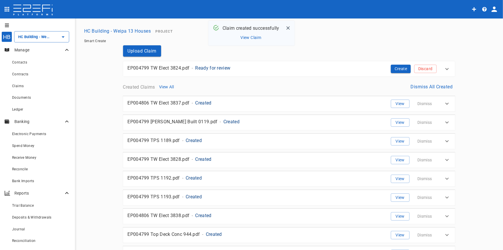
click at [219, 69] on p "Ready for review" at bounding box center [212, 68] width 35 height 7
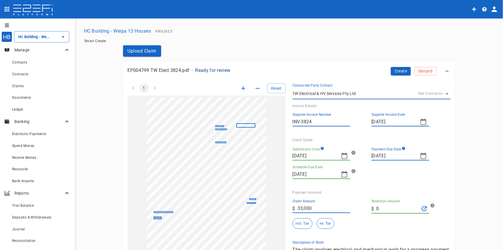
click at [342, 155] on icon "button" at bounding box center [344, 155] width 7 height 7
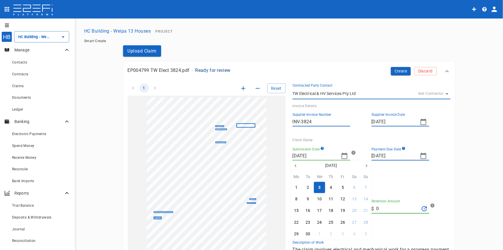
click at [295, 168] on button "button" at bounding box center [296, 165] width 10 height 10
drag, startPoint x: 344, startPoint y: 213, endPoint x: 380, endPoint y: 192, distance: 41.8
click at [344, 213] on div "15" at bounding box center [342, 210] width 5 height 6
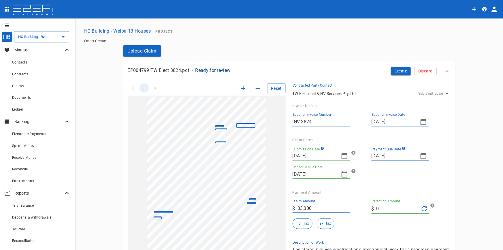
type input "[DATE]"
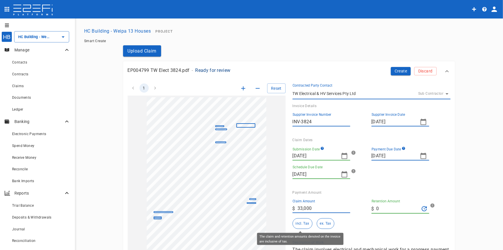
click at [299, 223] on button "incl. Tax" at bounding box center [303, 223] width 20 height 11
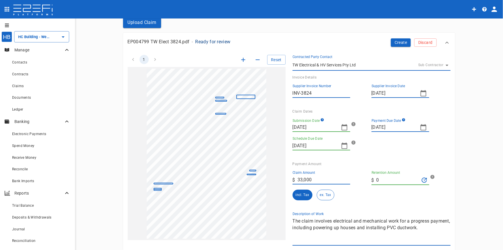
scroll to position [78, 0]
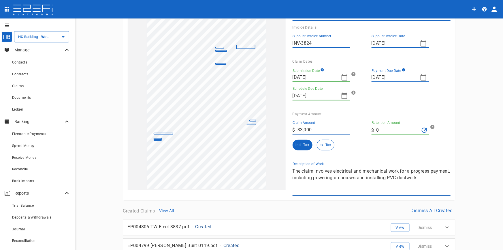
drag, startPoint x: 443, startPoint y: 180, endPoint x: 275, endPoint y: 168, distance: 168.4
click at [275, 168] on div "1 Reset SupplierInvoiceNumber: INV-3824 ClaimAmount: 33000.00 GSTAmount: 3000.0…" at bounding box center [286, 96] width 330 height 197
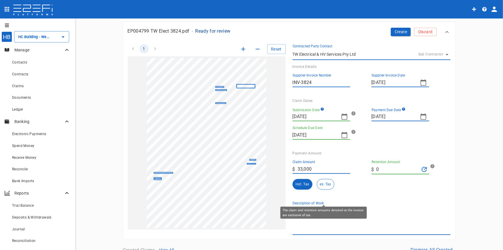
scroll to position [0, 0]
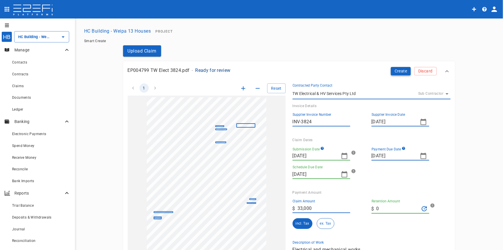
type textarea "Electrical and mechanical works"
click at [394, 72] on button "Create" at bounding box center [401, 71] width 20 height 8
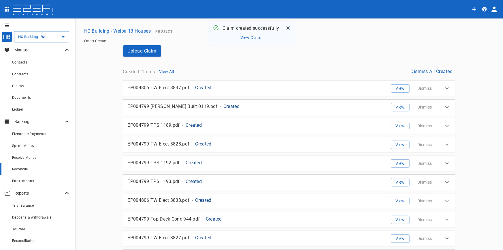
click at [24, 166] on div "Reconcile" at bounding box center [41, 168] width 58 height 7
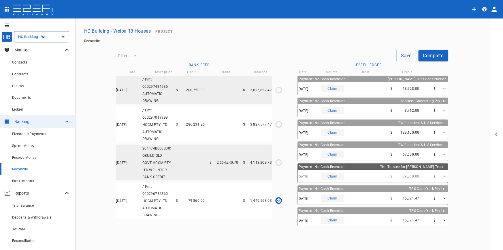
type input "[DATE]"
type input "1,449,568.03"
type input "[DATE]"
type input "3,827,577.47"
click at [212, 120] on div "28/08/2025 / Pmt 000297019999 HCCM PTY LTD AUTOMATIC DRAWING $ 286,231.26 $ 3,8…" at bounding box center [194, 124] width 156 height 36
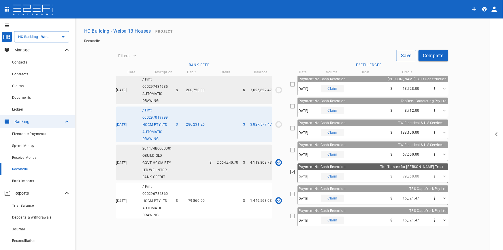
click at [361, 89] on div "08/09/2025 Claim $ 13,728.00" at bounding box center [373, 88] width 150 height 13
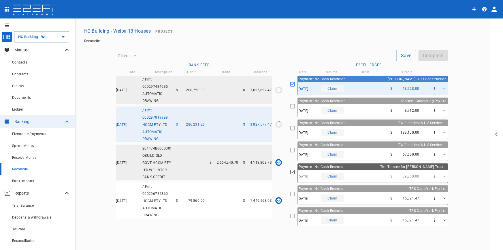
drag, startPoint x: 364, startPoint y: 97, endPoint x: 367, endPoint y: 101, distance: 4.7
click at [364, 98] on div "Payment No Cash Retention TopDeck Concreting Pty Ltd 06/09/2025 Claim $ 8,712.0…" at bounding box center [372, 107] width 151 height 20
click at [372, 108] on div "06/09/2025 Claim $ 8,712.00" at bounding box center [373, 110] width 150 height 13
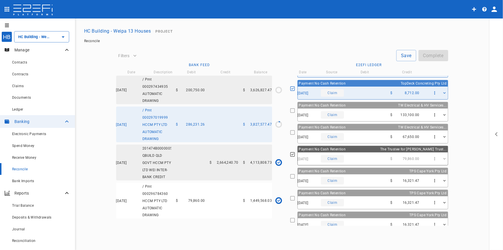
scroll to position [52, 0]
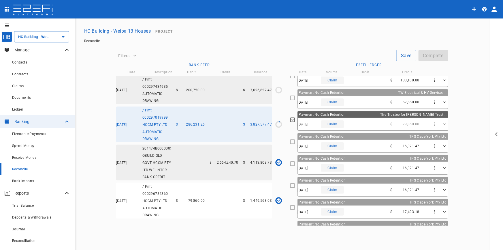
click at [373, 139] on div "29/08/2025 Claim $ 16,321.47" at bounding box center [373, 145] width 150 height 13
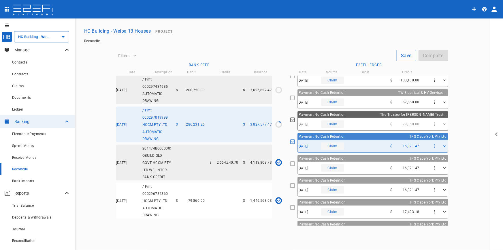
click at [370, 163] on div "29/08/2025 Claim $ 16,321.47" at bounding box center [373, 167] width 150 height 13
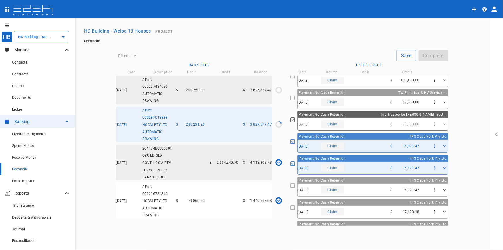
click at [369, 183] on div "29/08/2025 Claim $ 16,321.47" at bounding box center [373, 189] width 150 height 13
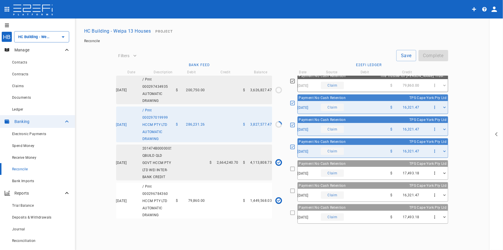
scroll to position [105, 0]
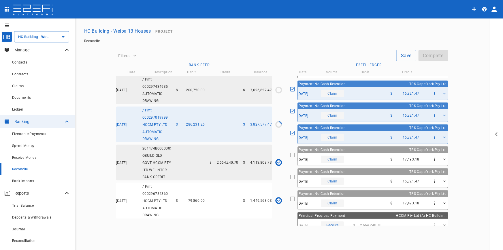
click at [372, 155] on div "29/08/2025 Claim $ 17,493.18" at bounding box center [373, 159] width 150 height 13
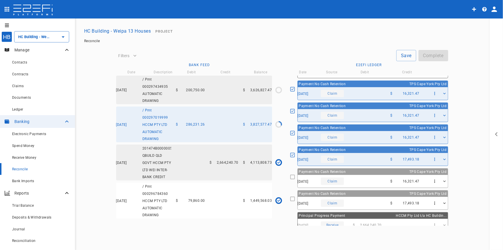
drag, startPoint x: 369, startPoint y: 181, endPoint x: 367, endPoint y: 190, distance: 9.2
click at [369, 182] on div "29/08/2025 Claim $ 16,321.47" at bounding box center [373, 181] width 150 height 13
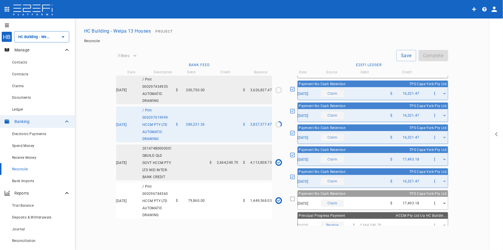
click at [365, 199] on div "29/08/2025 Claim $ 17,493.18" at bounding box center [373, 203] width 150 height 13
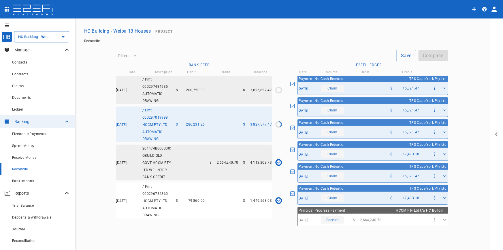
scroll to position [0, 0]
